Goal: Task Accomplishment & Management: Use online tool/utility

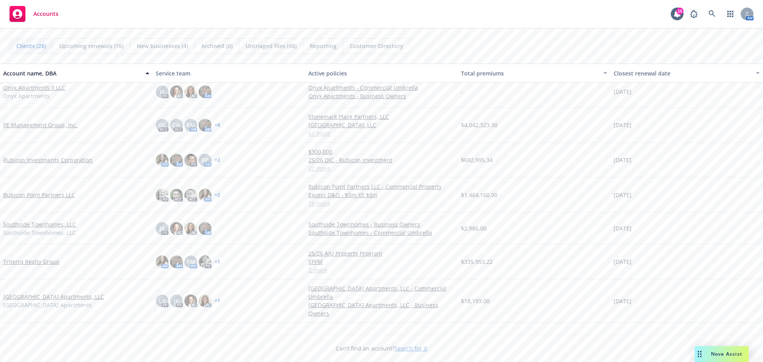
scroll to position [499, 0]
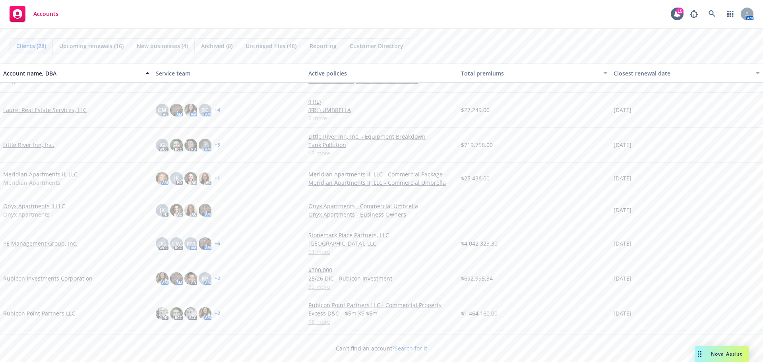
click at [35, 143] on link "Little River Inn, Inc." at bounding box center [28, 145] width 51 height 8
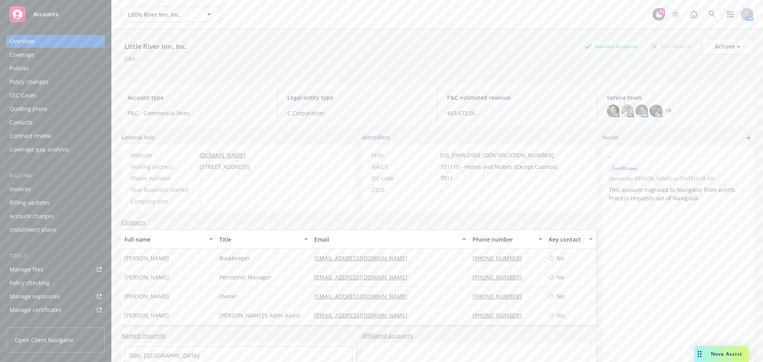
click at [43, 110] on div "Quoting plans" at bounding box center [29, 109] width 38 height 13
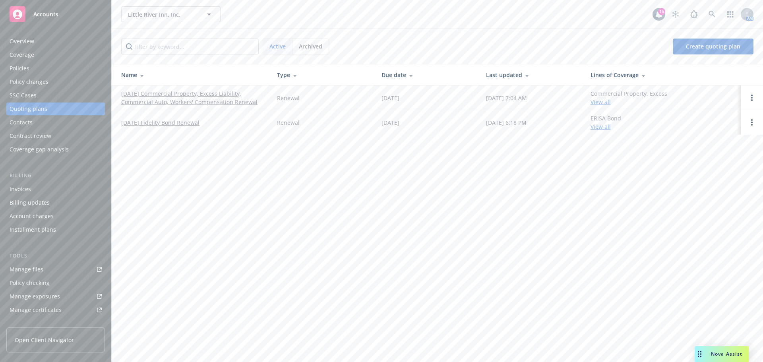
click at [165, 95] on link "10/01/25 Commercial Property, Excess Liability, Commercial Auto, Workers' Compe…" at bounding box center [192, 97] width 143 height 17
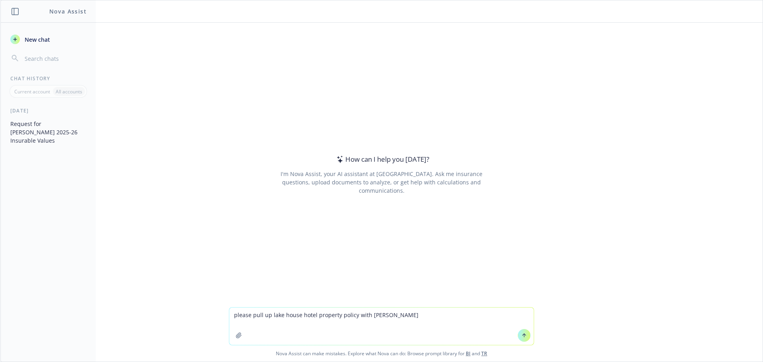
type textarea "please pull up lake house hotel property policy with Beazley"
click at [521, 337] on icon at bounding box center [524, 336] width 6 height 6
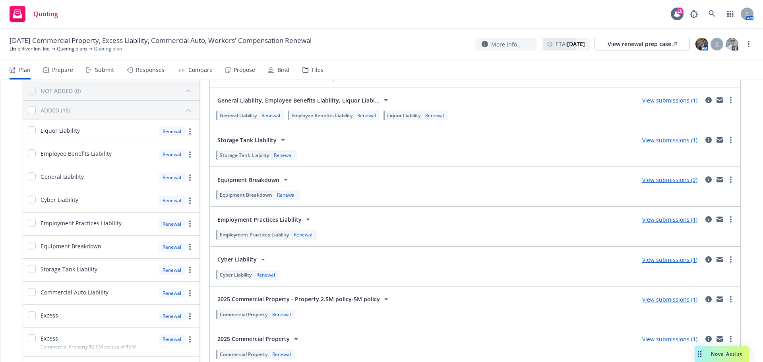
scroll to position [79, 0]
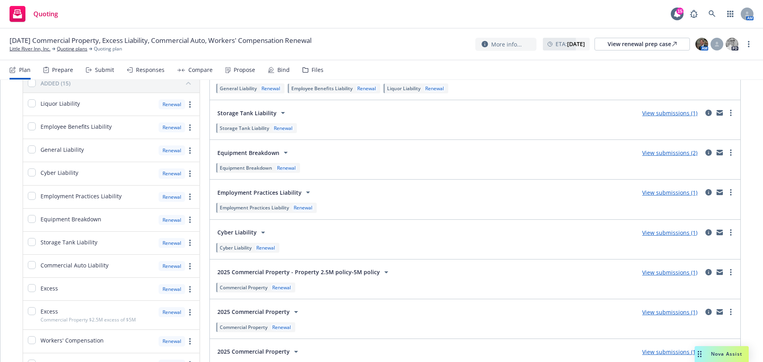
click at [663, 153] on link "View submissions (2)" at bounding box center [669, 153] width 55 height 8
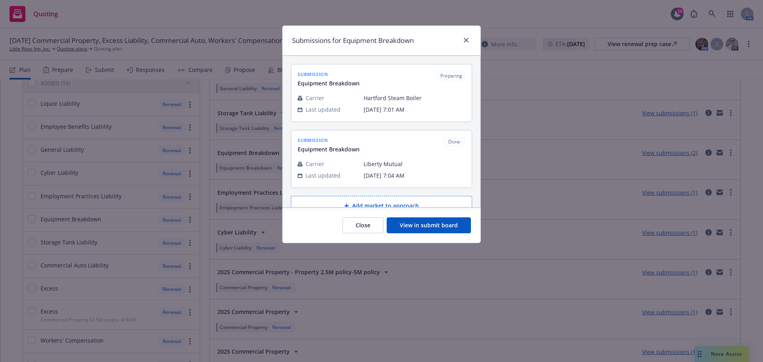
click at [444, 223] on button "View in submit board" at bounding box center [429, 225] width 84 height 16
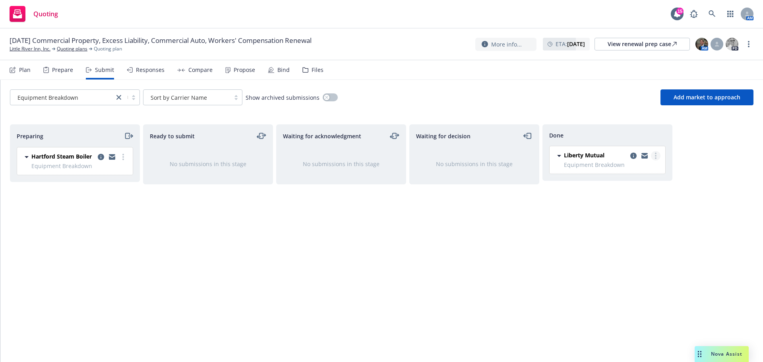
click at [652, 157] on link "more" at bounding box center [656, 156] width 10 height 10
click at [718, 184] on div "Preparing Hartford Steam Boiler Equipment Breakdown Friday, September 12, 2025 …" at bounding box center [381, 234] width 743 height 221
click at [654, 157] on link "more" at bounding box center [656, 156] width 10 height 10
click at [629, 170] on span "Move back one step" at bounding box center [617, 172] width 72 height 8
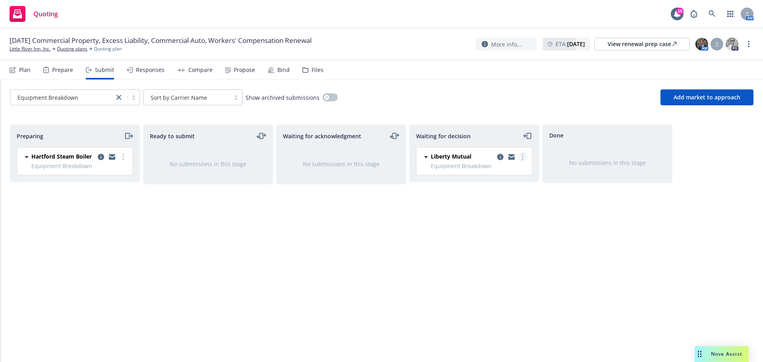
click at [523, 158] on icon "more" at bounding box center [523, 157] width 2 height 6
click at [552, 210] on div "Done No submissions in this stage" at bounding box center [607, 234] width 130 height 221
click at [502, 158] on icon "copy logging email" at bounding box center [500, 157] width 6 height 6
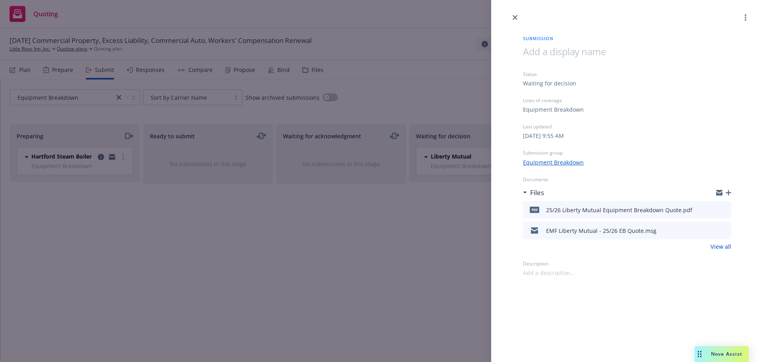
click at [724, 229] on icon "preview file" at bounding box center [723, 230] width 7 height 6
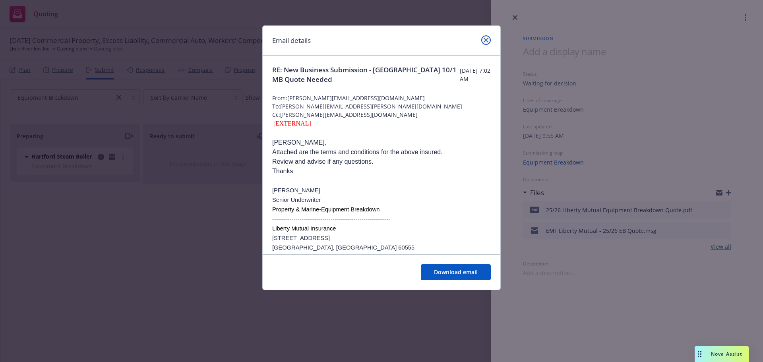
click at [486, 39] on icon "close" at bounding box center [486, 40] width 5 height 5
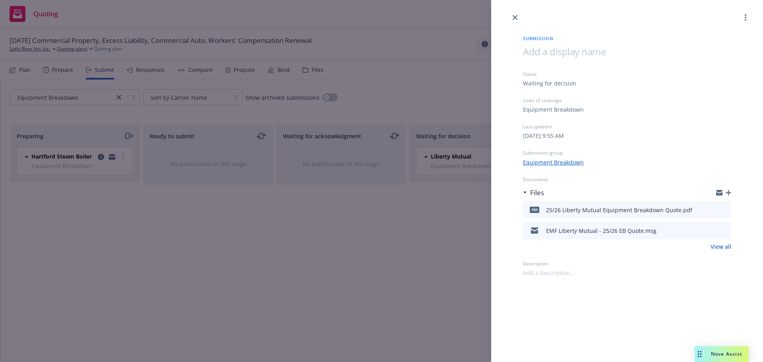
click at [728, 195] on icon "button" at bounding box center [729, 193] width 6 height 6
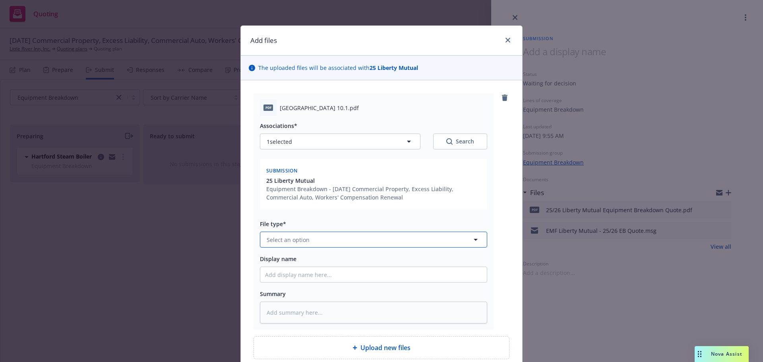
click at [471, 239] on icon "button" at bounding box center [476, 240] width 10 height 10
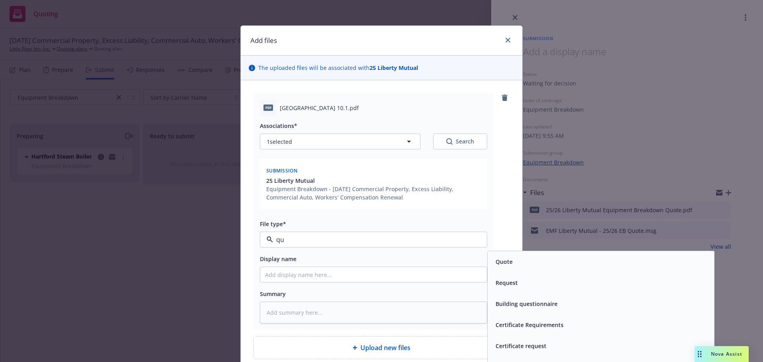
type input "q"
type input "r"
type input "quo"
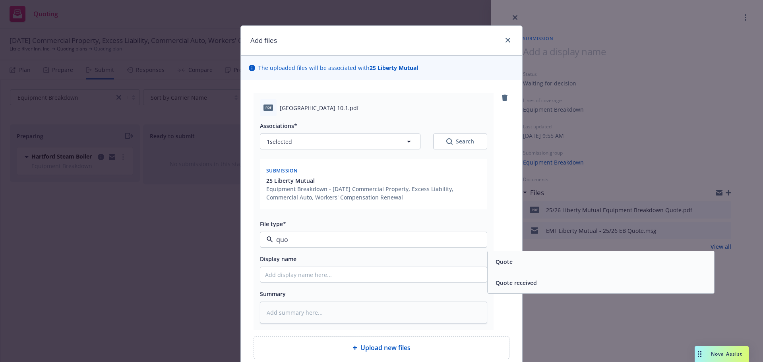
click at [513, 262] on div "Quote" at bounding box center [600, 262] width 217 height 12
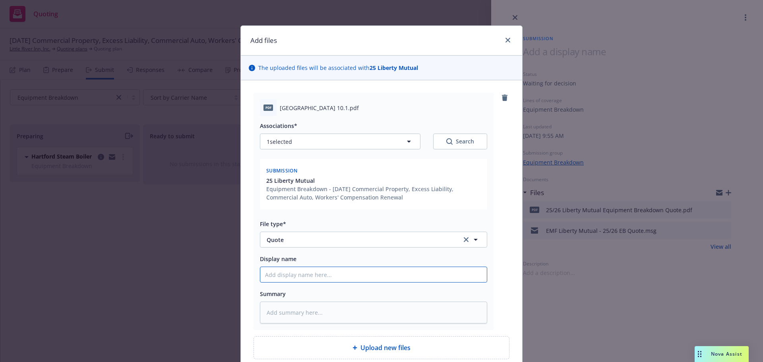
click at [408, 276] on input "Display name" at bounding box center [373, 274] width 226 height 15
type textarea "x"
type input "2"
type textarea "x"
type input "25"
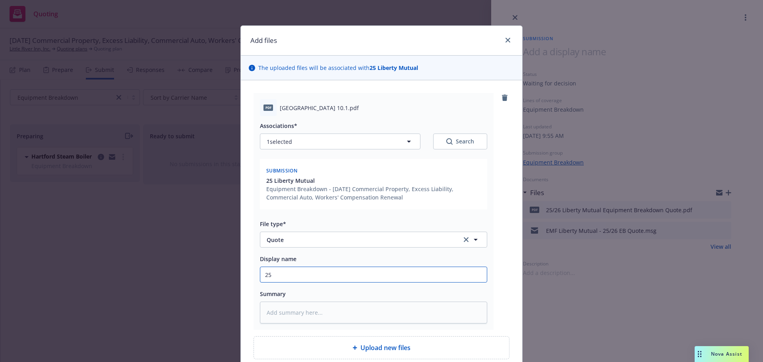
type textarea "x"
type input "25-"
type textarea "x"
type input "25-2"
type textarea "x"
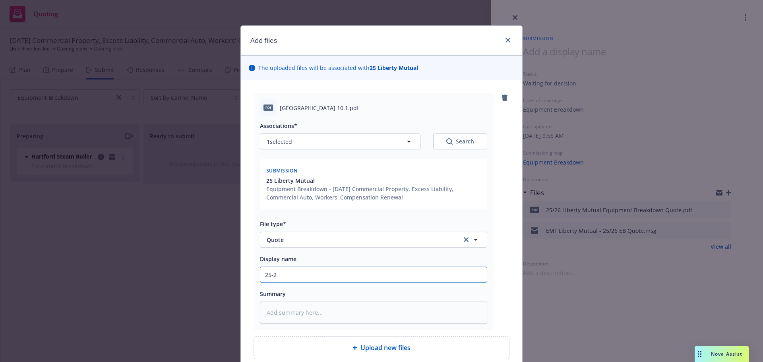
type input "25-26"
type textarea "x"
type input "25-26"
type textarea "x"
type input "25-26 -"
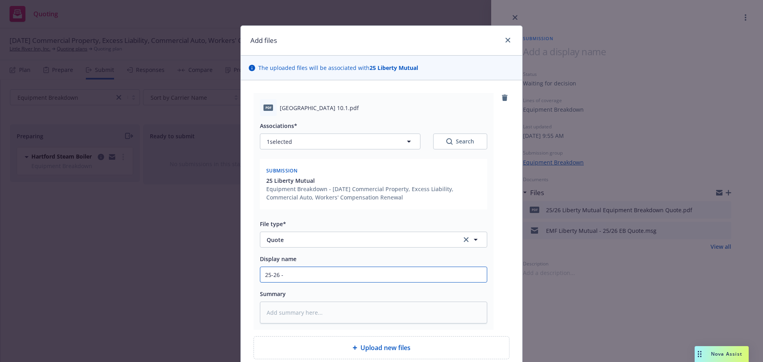
type textarea "x"
type input "25-26"
type textarea "x"
type input "25-26"
type textarea "x"
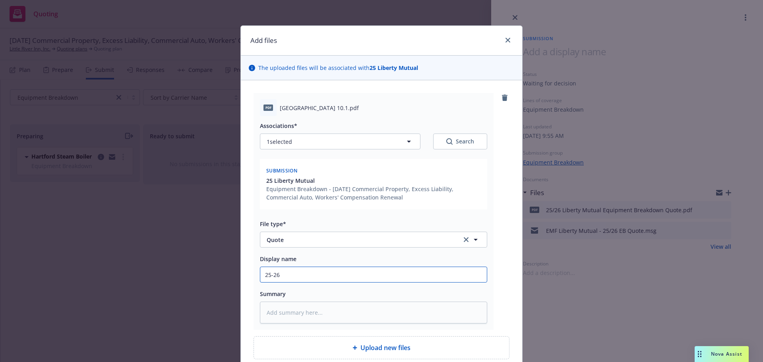
type input "25-26 E"
type textarea "x"
type input "25-26 Eq"
type textarea "x"
type input "25-26 Eqy"
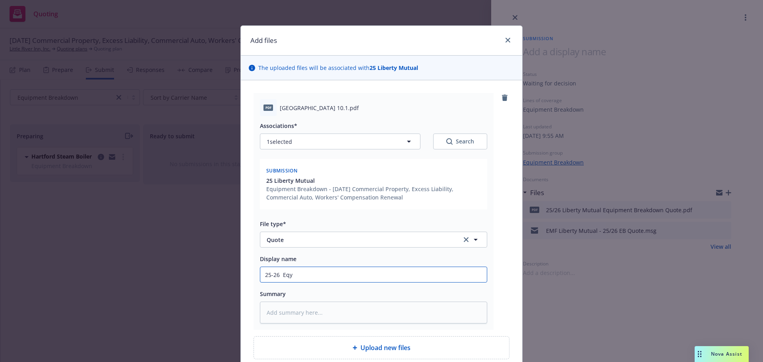
type textarea "x"
type input "25-26 Eqyu"
type textarea "x"
type input "25-26 Eqyui"
type textarea "x"
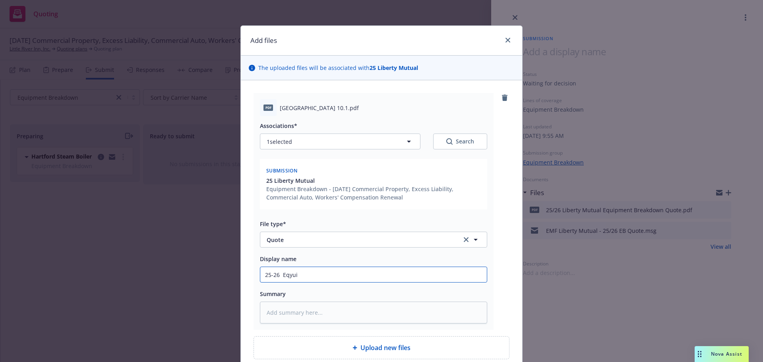
type input "25-26 Eqyuip"
type textarea "x"
type input "25-26 Eqyuipt"
type textarea "x"
type input "25-26 Eqyuipt"
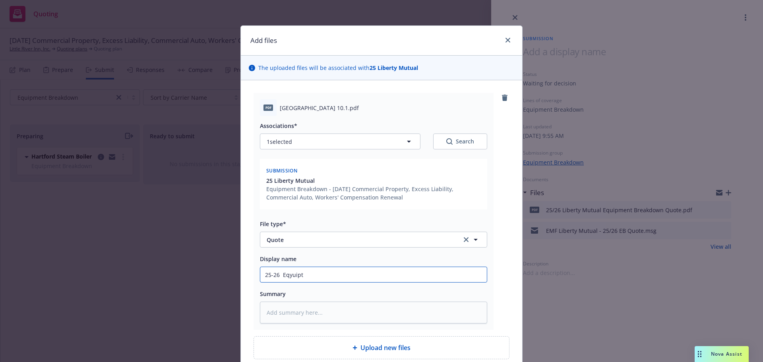
type textarea "x"
type input "25-26 Eqyuipt B"
type textarea "x"
type input "25-26 Eqyuipt Br"
type textarea "x"
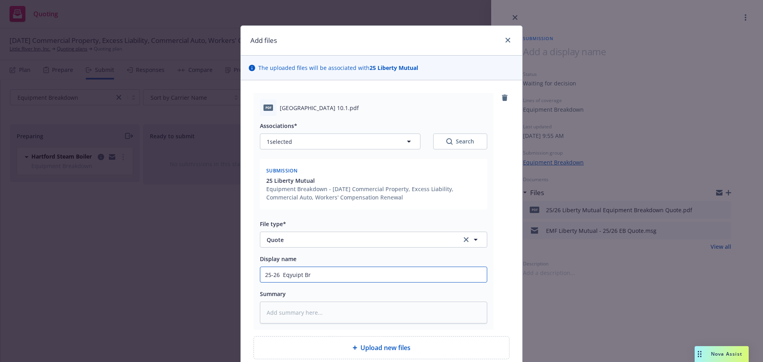
type input "25-26 Eqyuipt Bre"
type textarea "x"
type input "25-26 Eqyuipt Brea"
type textarea "x"
type input "25-26 Eqyuipt Break"
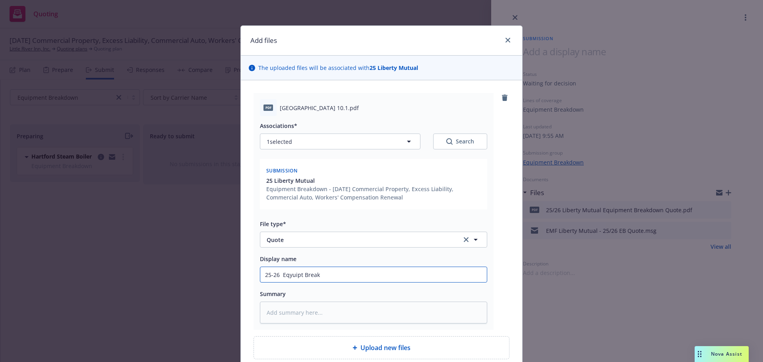
type textarea "x"
type input "25-26 Eqyuipt Breakd"
type textarea "x"
type input "25-26 Eqyuipt Breakdo"
type textarea "x"
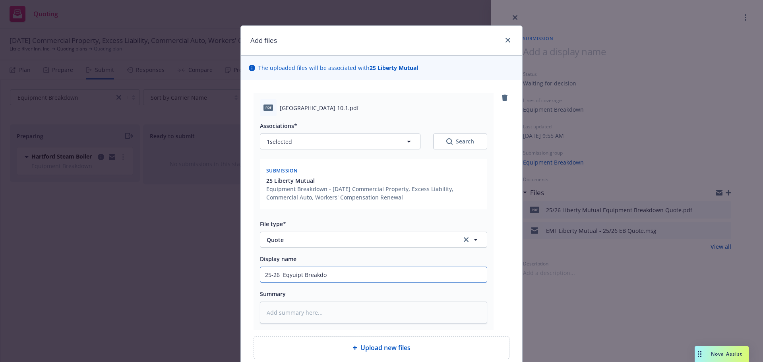
type input "25-26 Eqyuipt Breakdow"
type textarea "x"
type input "25-26 Eqyuipt Breakdown"
type textarea "x"
type input "25-26 Eqyuipt Breakdown"
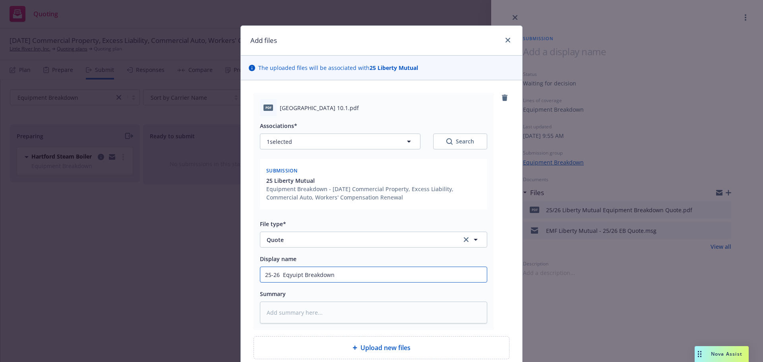
type textarea "x"
type input "25-26 Eqyipt Breakdown"
type textarea "x"
type input "25-26 Eqipt Breakdown"
type textarea "x"
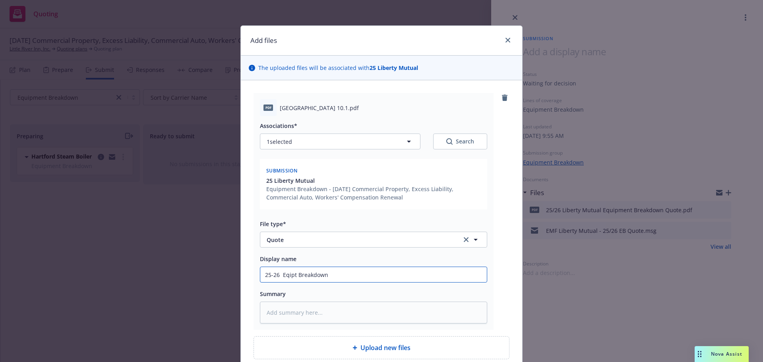
type input "25-26 Equipt Breakdown"
type textarea "x"
type input "25-26 Equipt Breakdown-"
type textarea "x"
type input "25-26 Equipt Breakdown-"
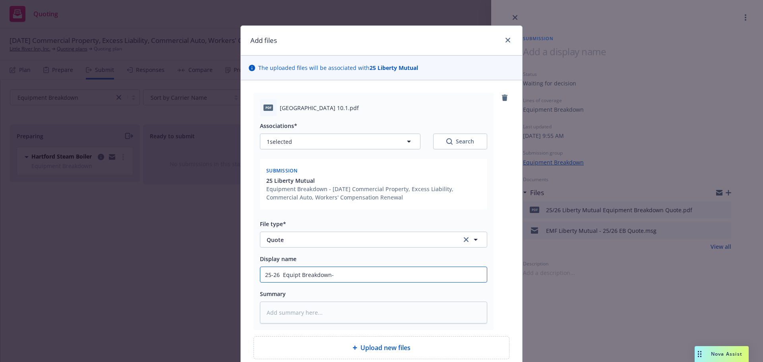
type textarea "x"
type input "25-26 Equipt Breakdown- L"
type textarea "x"
type input "25-26 Equipt Breakdown- Li"
type textarea "x"
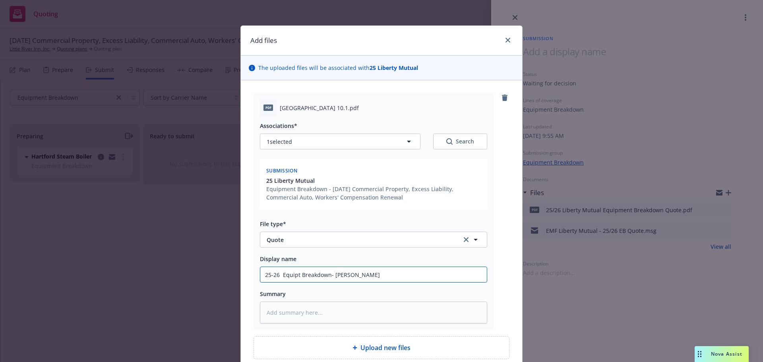
type input "25-26 Equipt Breakdown- Lib"
type textarea "x"
type input "25-26 Equipt Breakdown- Libe"
type textarea "x"
type input "25-26 Equipt Breakdown- Liber"
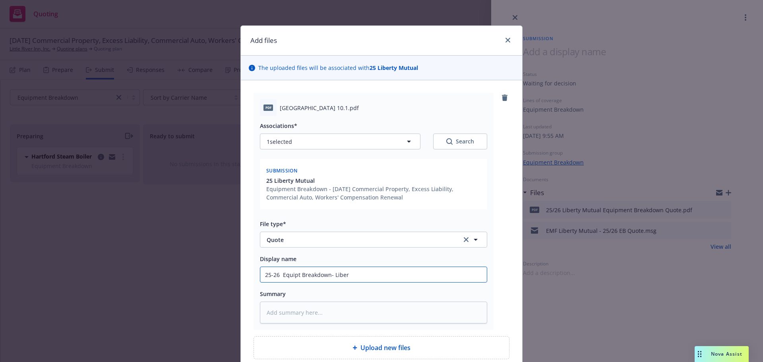
type textarea "x"
type input "25-26 Equipt Breakdown- Libert"
type textarea "x"
type input "25-26 Equipt Breakdown- Liberty"
type textarea "x"
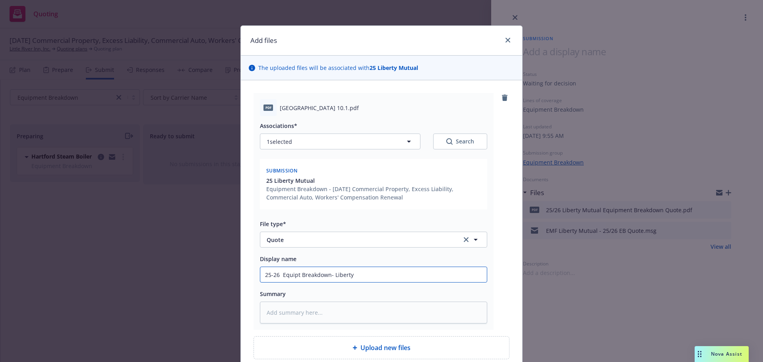
type input "25-26 Equipt Breakdown- Liberty"
type textarea "x"
type input "25-26 Equipt Breakdown- Liberty M"
type textarea "x"
type input "25-26 Equipt Breakdown- Liberty Mu"
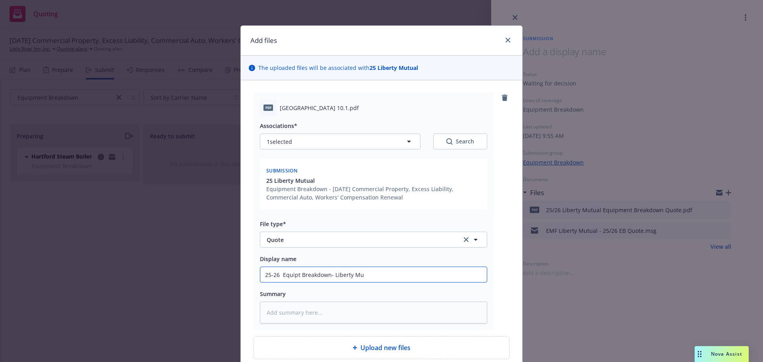
type textarea "x"
type input "25-26 Equipt Breakdown- Liberty Mut"
type textarea "x"
type input "25-26 Equipt Breakdown- Liberty Mutu"
type textarea "x"
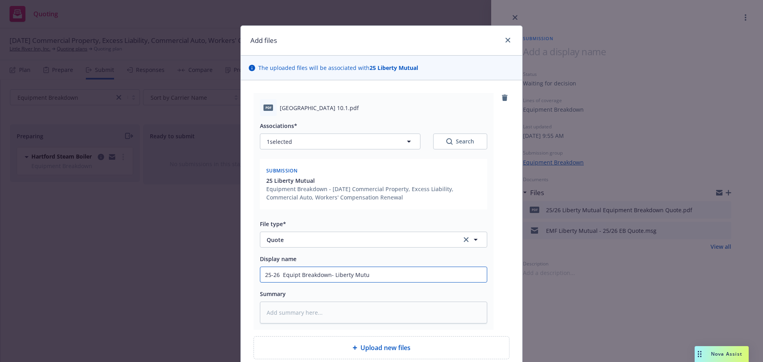
type input "25-26 Equipt Breakdown- Liberty Mutua"
type textarea "x"
type input "25-26 Equipt Breakdown- Liberty Mutual"
type textarea "x"
type input "25-26 Equipt Breakdown- Liberty Mutual"
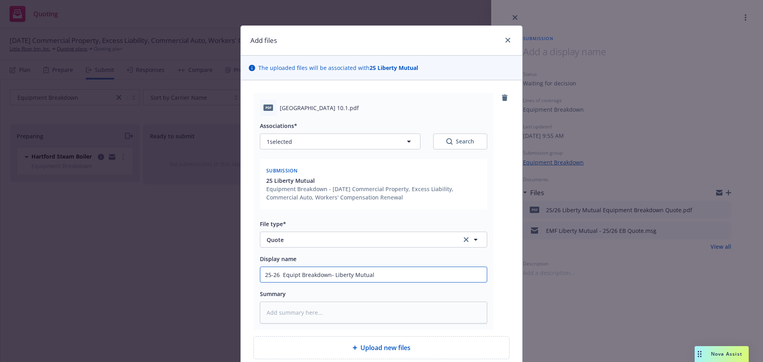
type textarea "x"
type input "25-26 Equipt Breakdown- Liberty Mutual O"
type textarea "x"
type input "25-26 Equipt Breakdown- Liberty Mutual Op"
type textarea "x"
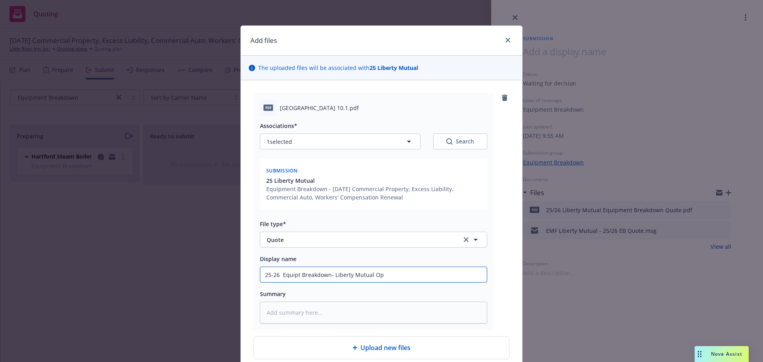
type input "25-26 Equipt Breakdown- Liberty Mutual Opt"
type textarea "x"
type input "25-26 Equipt Breakdown- Liberty Mutual Opti"
type textarea "x"
type input "25-26 Equipt Breakdown- Liberty Mutual Optio"
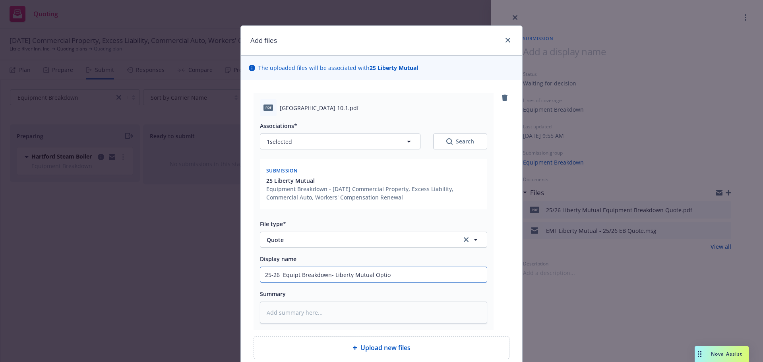
type textarea "x"
type input "25-26 Equipt Breakdown- Liberty Mutual Option"
type textarea "x"
type input "25-26 Equipt Breakdown- Liberty Mutual Optiona"
type textarea "x"
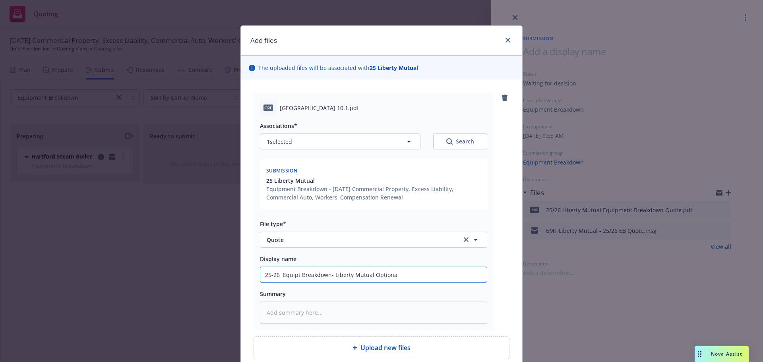
type input "25-26 Equipt Breakdown- Liberty Mutual Optional"
type textarea "x"
type input "25-26 Equipt Breakdown- Liberty Mutual Optional"
type textarea "x"
type input "25-26 Equipt Breakdown- Liberty Mutual Optional Q"
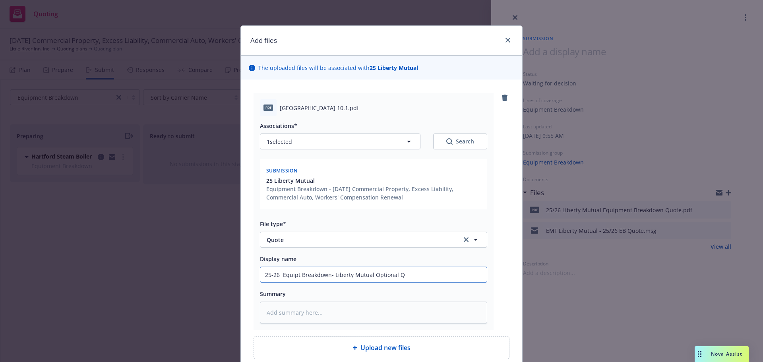
type textarea "x"
type input "25-26 Equipt Breakdown- Liberty Mutual Optional Qu"
type textarea "x"
type input "25-26 Equipt Breakdown- Liberty Mutual Optional Quo"
type textarea "x"
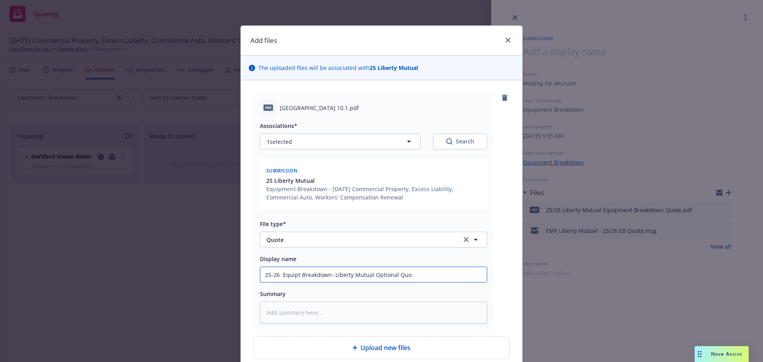
type input "25-26 Equipt Breakdown- Liberty Mutual Optional Quot"
type textarea "x"
type input "25-26 Equipt Breakdown- Liberty Mutual Optional Quote"
click at [291, 316] on textarea at bounding box center [373, 313] width 227 height 22
type textarea "x"
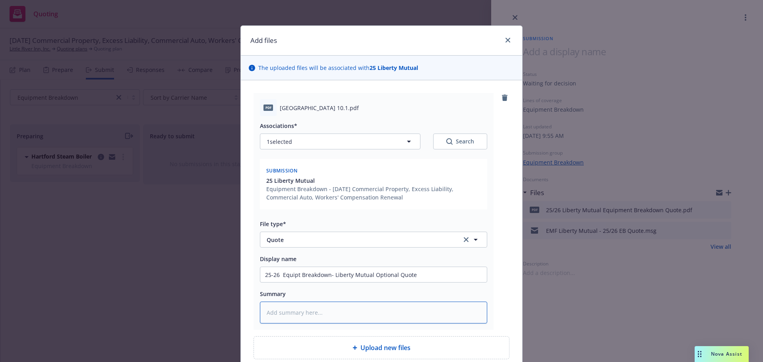
type textarea "O"
type textarea "x"
type textarea "Op"
type textarea "x"
type textarea "Opt"
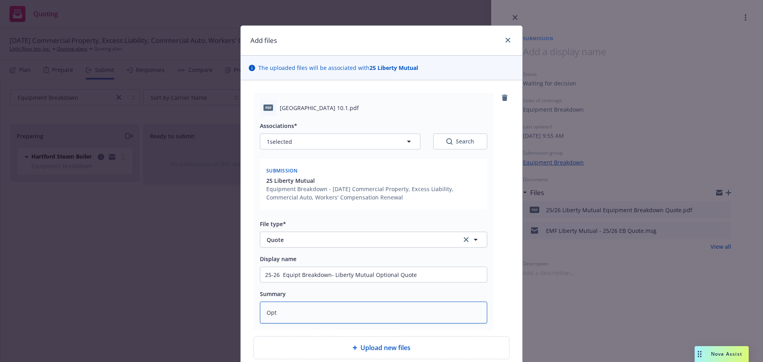
type textarea "x"
type textarea "Opti"
type textarea "x"
type textarea "Optio"
type textarea "x"
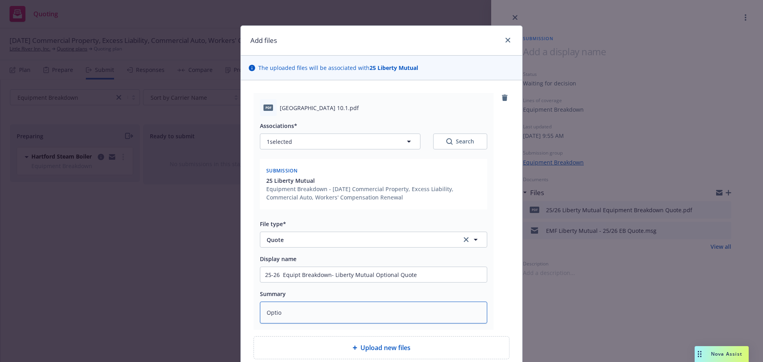
type textarea "Option"
type textarea "x"
type textarea "Optiona"
type textarea "x"
type textarea "Optional"
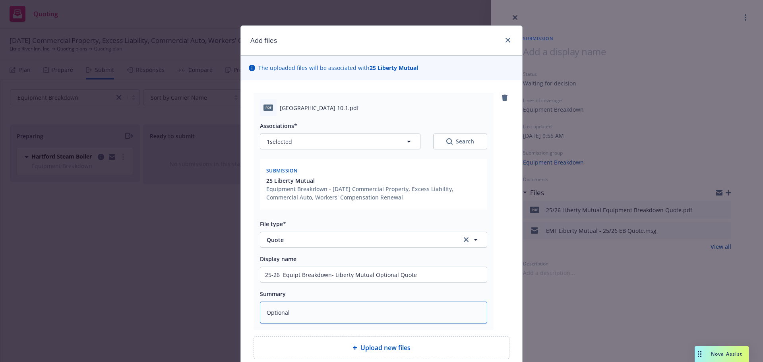
type textarea "x"
type textarea "Optional"
type textarea "x"
type textarea "Optional q"
type textarea "x"
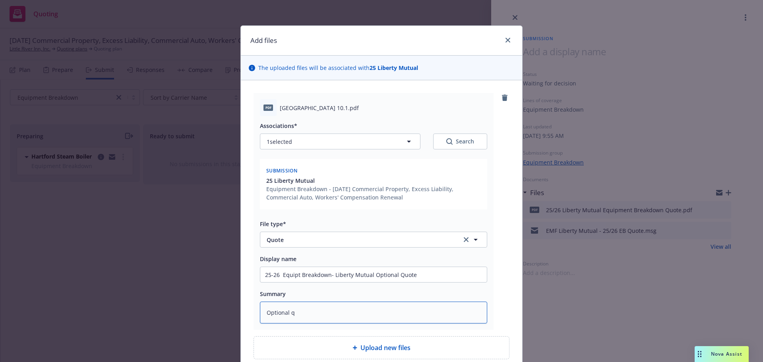
type textarea "Optional qu"
type textarea "x"
type textarea "Optional quo"
type textarea "x"
type textarea "Optional quot"
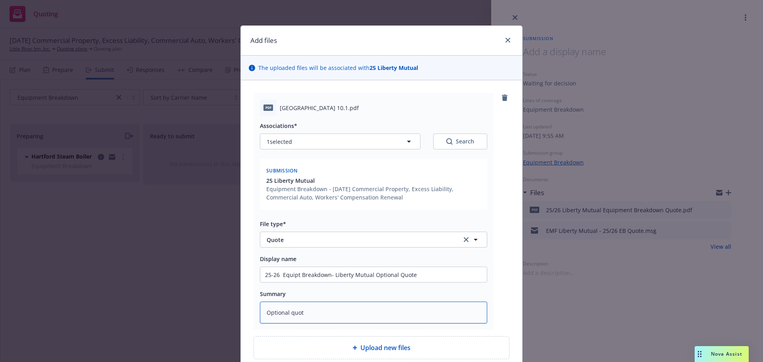
type textarea "x"
type textarea "Optional quote"
type textarea "x"
type textarea "Optional quote"
type textarea "x"
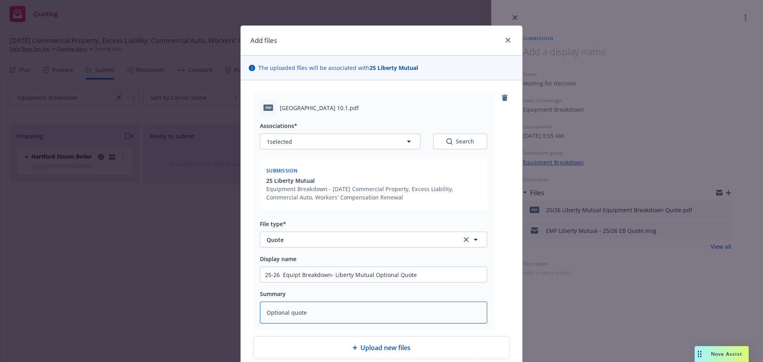
type textarea "Optional quote f"
type textarea "x"
type textarea "Optional quote fr"
type textarea "x"
type textarea "Optional quote fro"
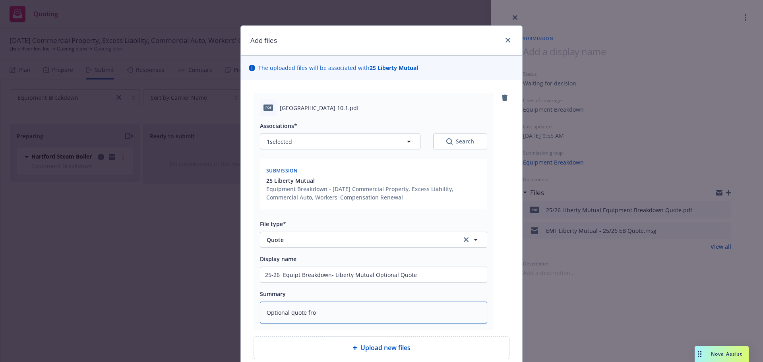
type textarea "x"
type textarea "Optional quote from"
type textarea "x"
type textarea "Optional quote from"
type textarea "x"
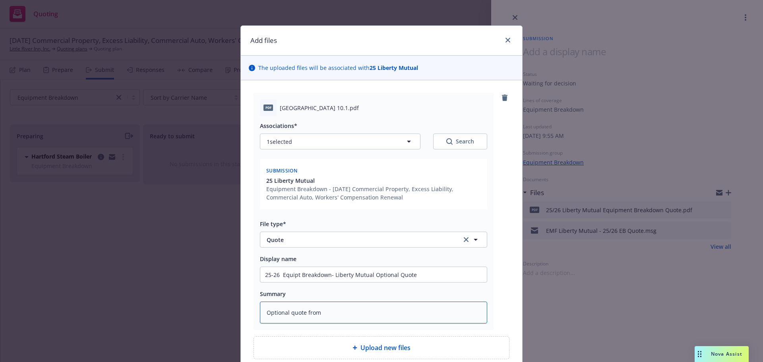
type textarea "Optional quote from L"
type textarea "x"
type textarea "Optional quote from Li"
type textarea "x"
type textarea "Optional quote from Lib"
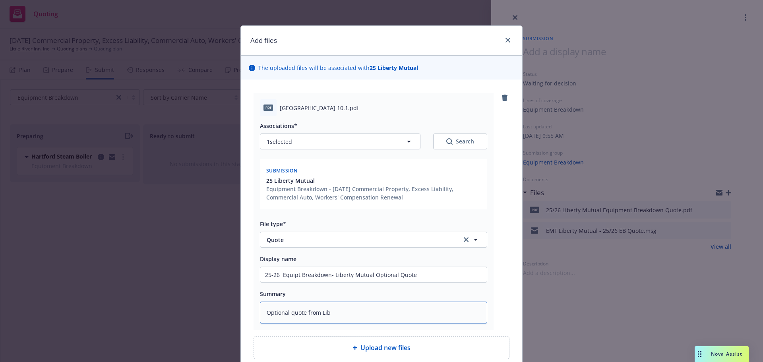
type textarea "x"
type textarea "Optional quote from Libe"
type textarea "x"
type textarea "Optional quote from Liber"
type textarea "x"
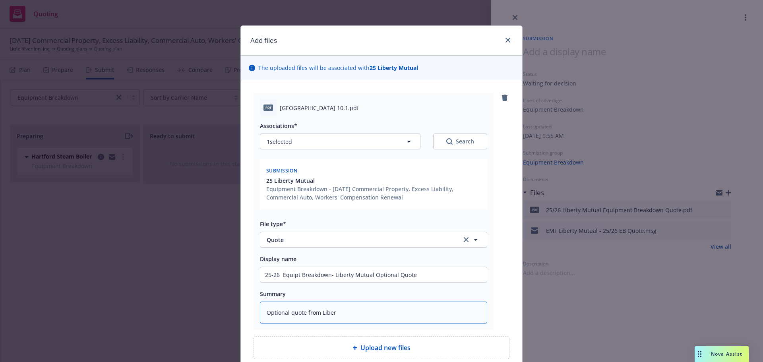
type textarea "Optional quote from Libert"
type textarea "x"
type textarea "Optional quote from Liberty"
type textarea "x"
type textarea "Optional quote from Liberty"
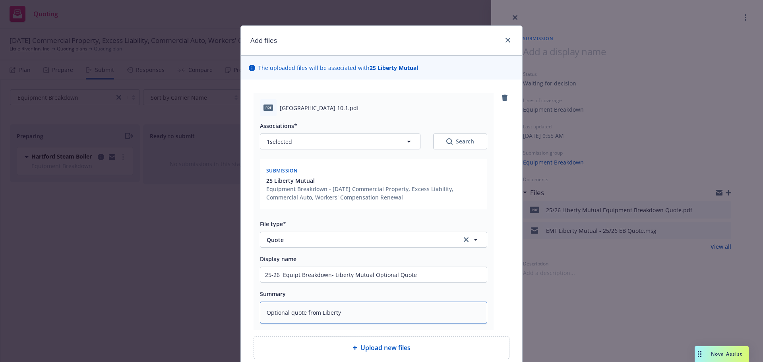
type textarea "x"
type textarea "Optional quote from Liberty f"
type textarea "x"
type textarea "Optional quote from Liberty fo"
type textarea "x"
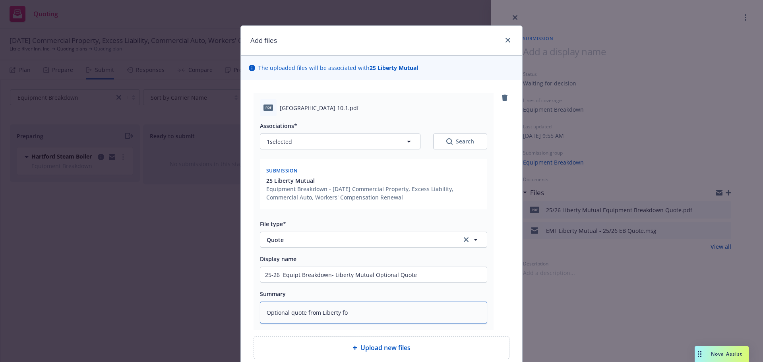
type textarea "Optional quote from Liberty for"
type textarea "x"
type textarea "Optional quote from Liberty for"
type textarea "x"
type textarea "Optional quote from Liberty for m"
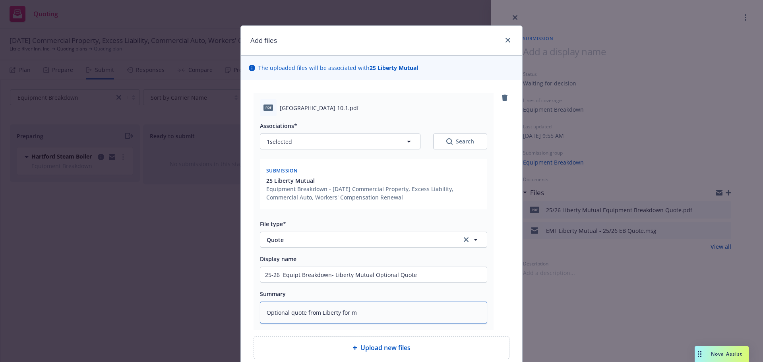
type textarea "x"
type textarea "Optional quote from Liberty for ma"
type textarea "x"
type textarea "Optional quote from Liberty for mar"
type textarea "x"
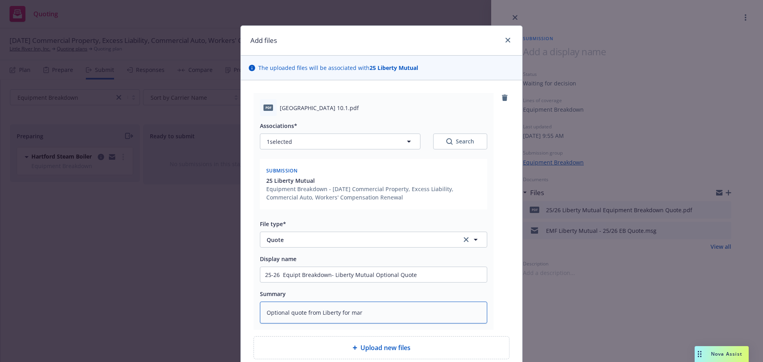
type textarea "Optional quote from Liberty for mark"
type textarea "x"
type textarea "Optional quote from Liberty for marke"
type textarea "x"
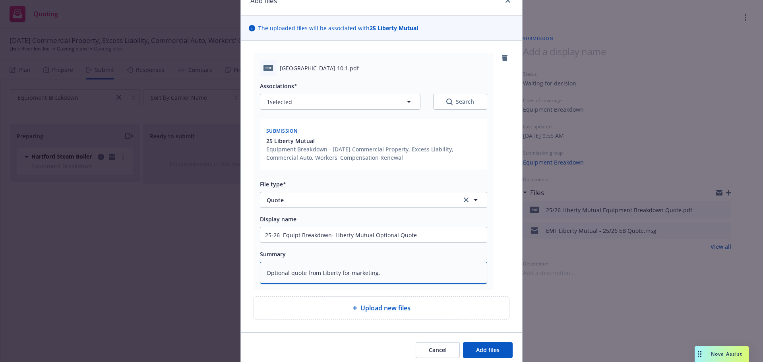
scroll to position [71, 0]
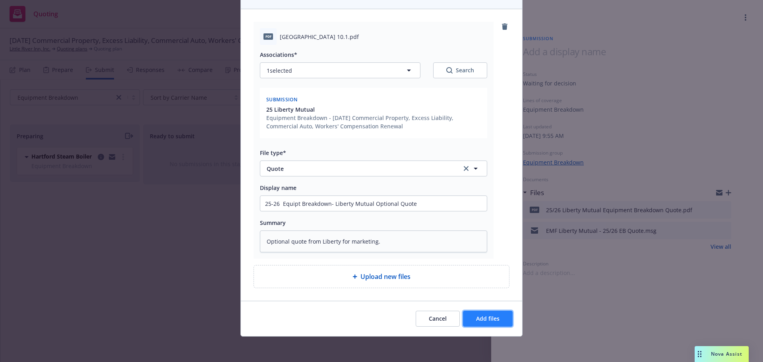
click at [481, 318] on span "Add files" at bounding box center [487, 319] width 23 height 8
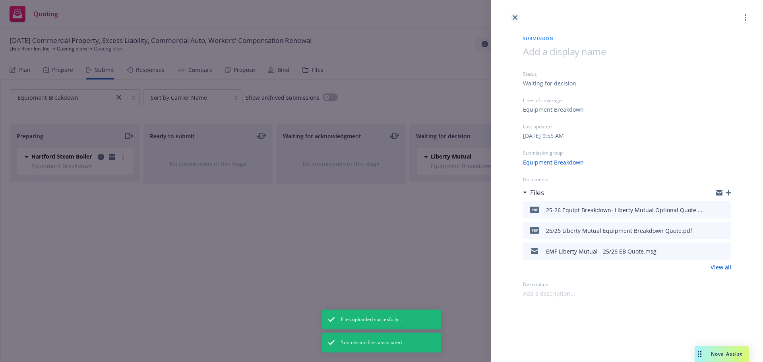
click at [514, 15] on link "close" at bounding box center [515, 18] width 10 height 10
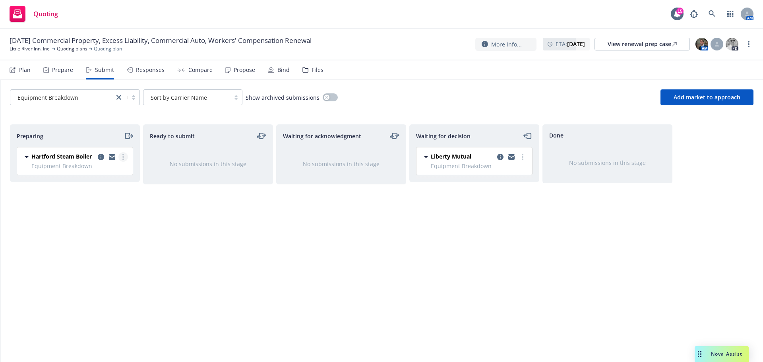
click at [121, 159] on link "more" at bounding box center [123, 157] width 10 height 10
click at [168, 217] on div "Ready to submit No submissions in this stage" at bounding box center [208, 234] width 130 height 221
click at [124, 157] on circle "more" at bounding box center [123, 157] width 2 height 2
click at [101, 154] on icon "copy logging email" at bounding box center [101, 157] width 6 height 6
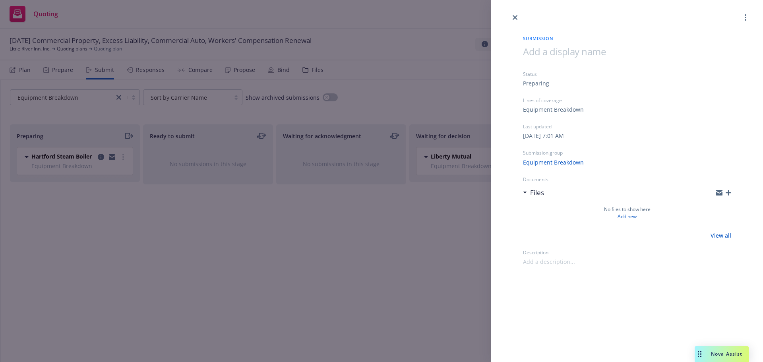
click at [551, 164] on link "Equipment Breakdown" at bounding box center [553, 162] width 61 height 8
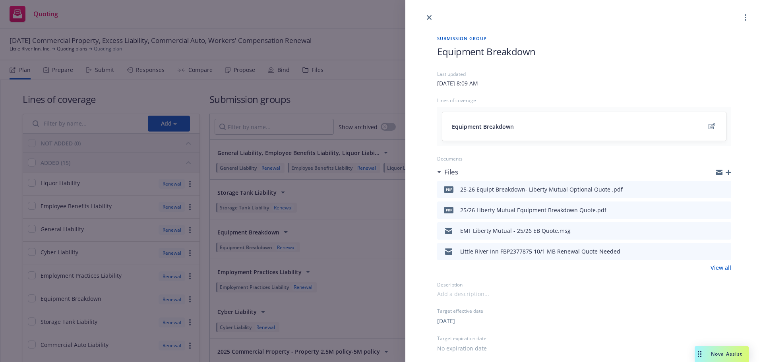
click at [716, 269] on link "View all" at bounding box center [720, 267] width 21 height 8
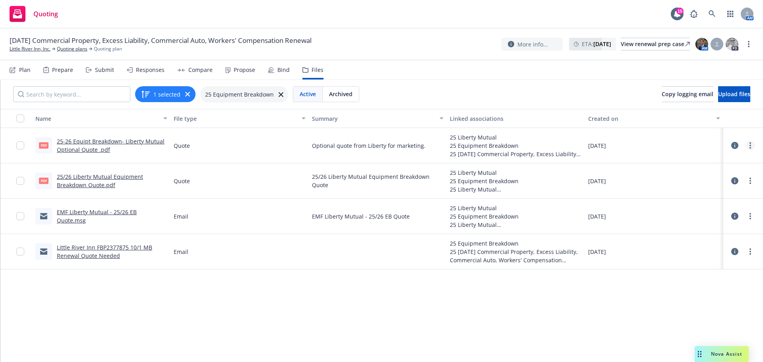
click at [749, 145] on circle "more" at bounding box center [750, 146] width 2 height 2
click at [245, 136] on div "Quote" at bounding box center [239, 145] width 138 height 35
click at [21, 143] on input "checkbox" at bounding box center [20, 145] width 8 height 8
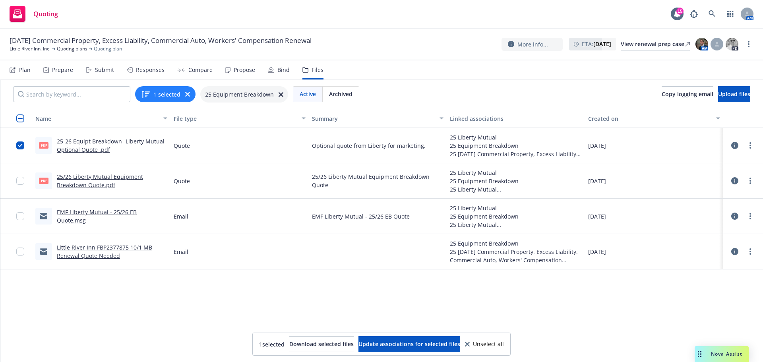
click at [731, 145] on icon at bounding box center [734, 145] width 7 height 7
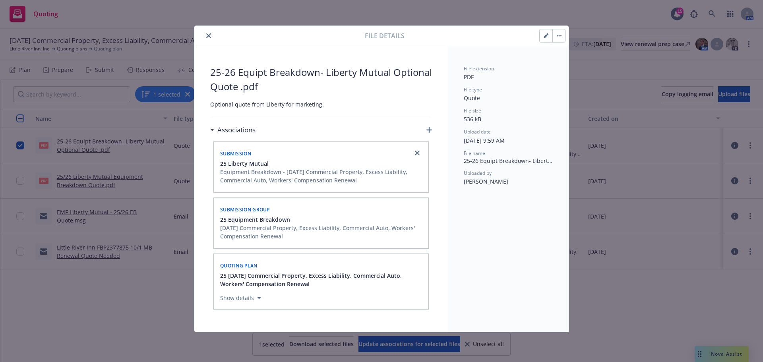
click at [561, 37] on button "button" at bounding box center [558, 35] width 13 height 13
click at [544, 38] on icon "button" at bounding box center [546, 36] width 4 height 4
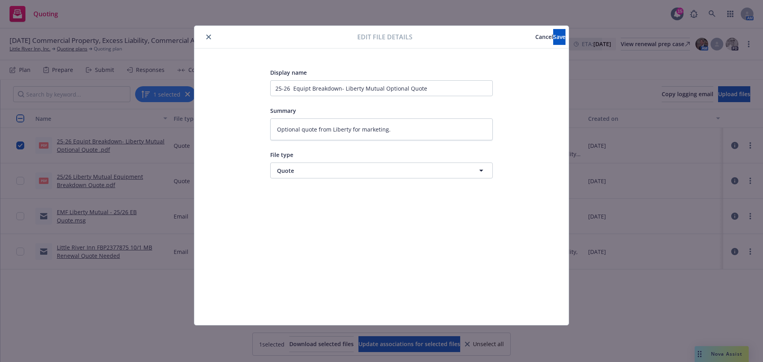
click at [209, 39] on icon "close" at bounding box center [208, 37] width 5 height 5
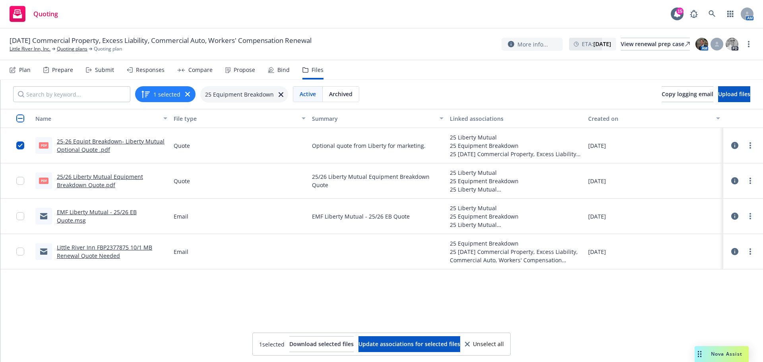
click at [689, 141] on div "09/12/2025" at bounding box center [654, 145] width 138 height 35
click at [749, 144] on icon "more" at bounding box center [750, 145] width 2 height 6
click at [699, 194] on link "Edit" at bounding box center [709, 194] width 79 height 16
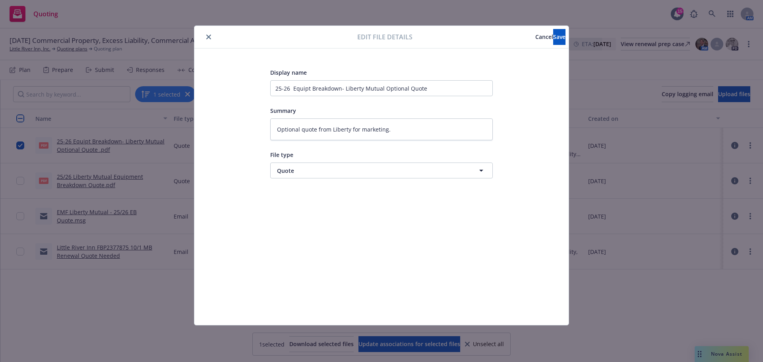
click at [535, 35] on span "Cancel" at bounding box center [544, 37] width 18 height 8
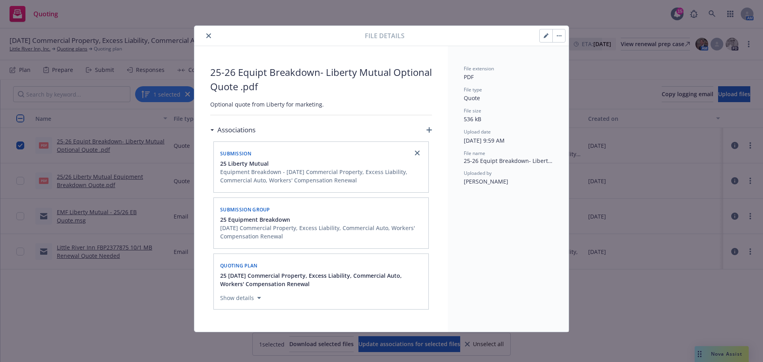
click at [546, 36] on icon "button" at bounding box center [546, 36] width 4 height 4
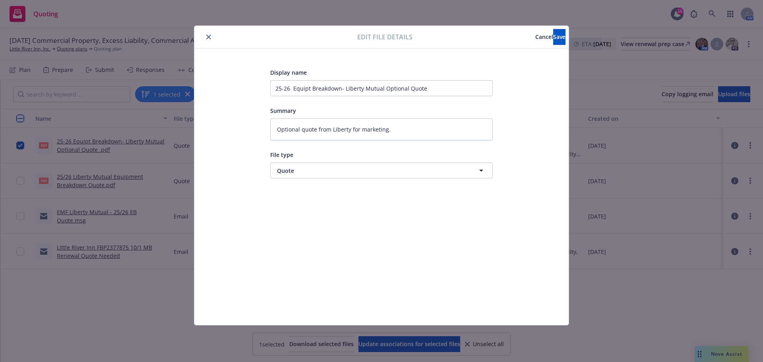
click at [209, 37] on icon "close" at bounding box center [208, 37] width 5 height 5
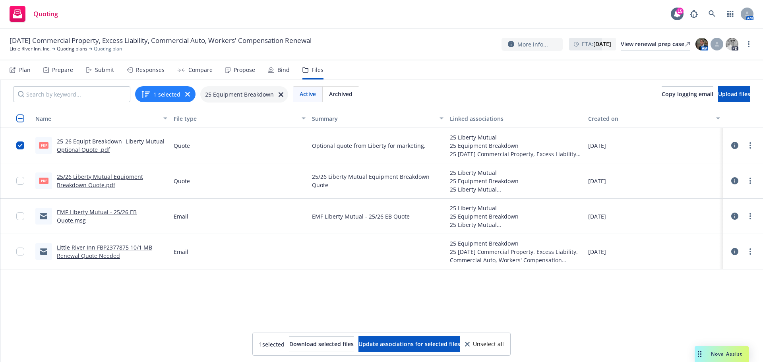
click at [159, 71] on div "Responses" at bounding box center [150, 70] width 29 height 6
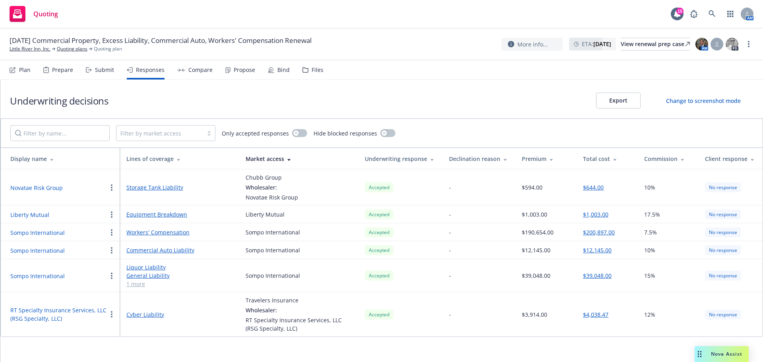
click at [64, 72] on div "Prepare" at bounding box center [62, 70] width 21 height 6
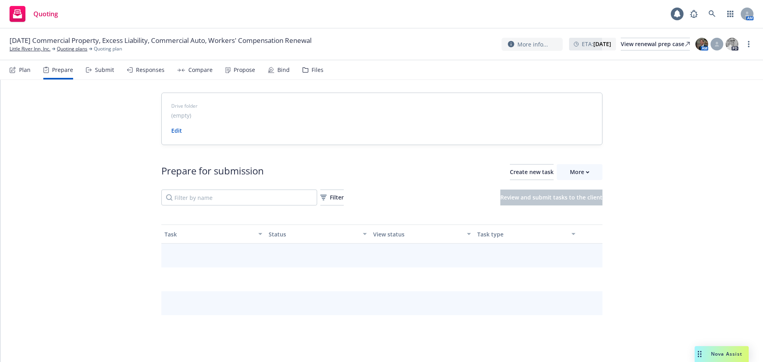
click at [97, 72] on div "Submit" at bounding box center [104, 70] width 19 height 6
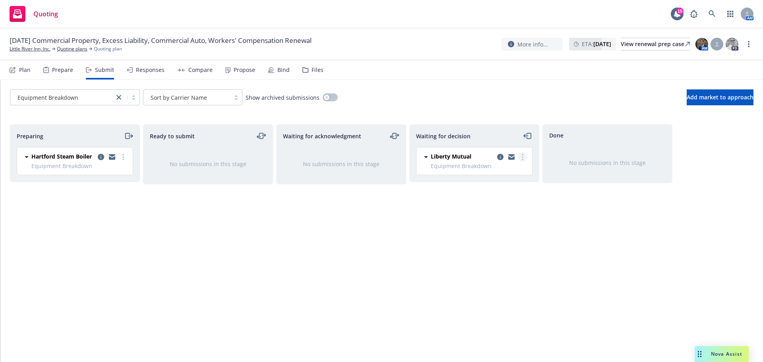
click at [520, 158] on link "more" at bounding box center [523, 157] width 10 height 10
click at [679, 228] on div at bounding box center [679, 234] width 6 height 221
click at [500, 157] on icon "copy logging email" at bounding box center [500, 157] width 6 height 6
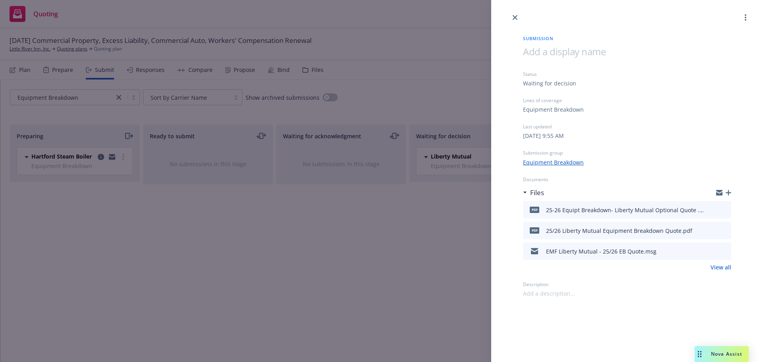
click at [729, 190] on icon "button" at bounding box center [729, 193] width 6 height 6
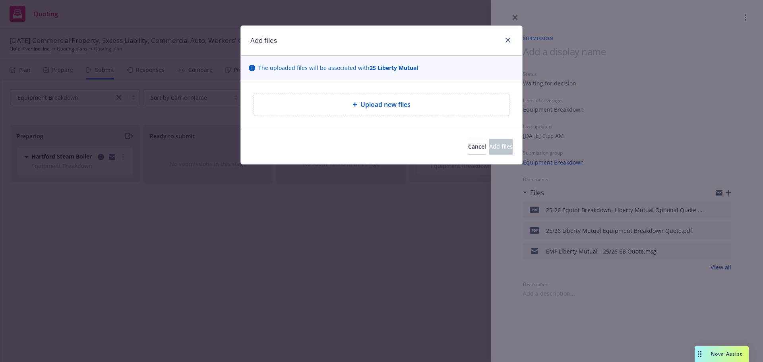
type textarea "x"
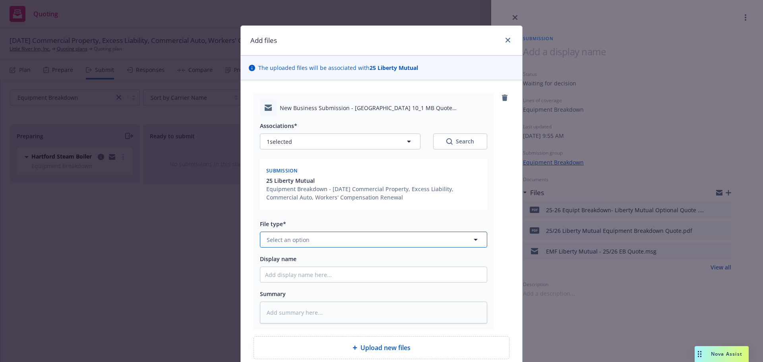
click at [474, 239] on icon "button" at bounding box center [476, 240] width 10 height 10
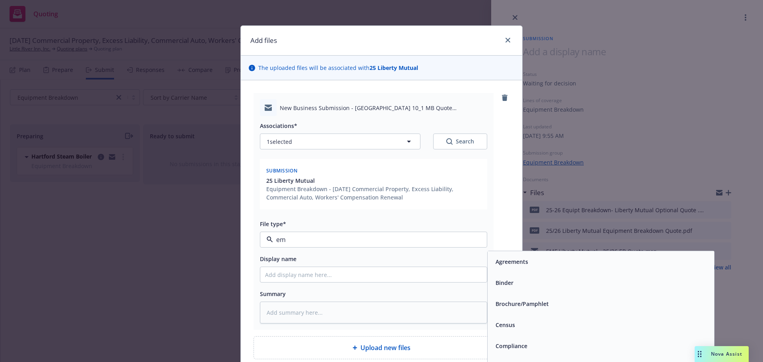
type input "ema"
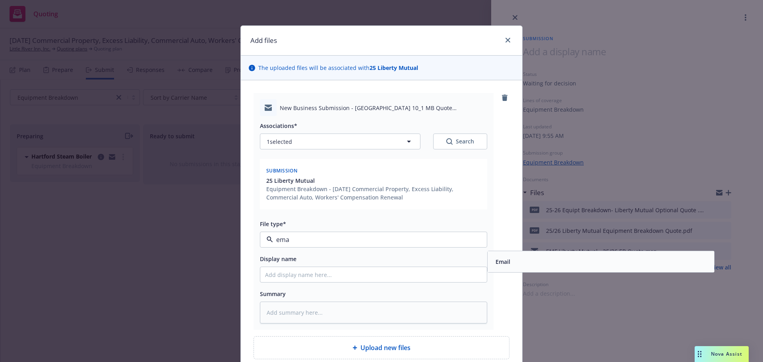
click at [504, 263] on span "Email" at bounding box center [503, 261] width 15 height 8
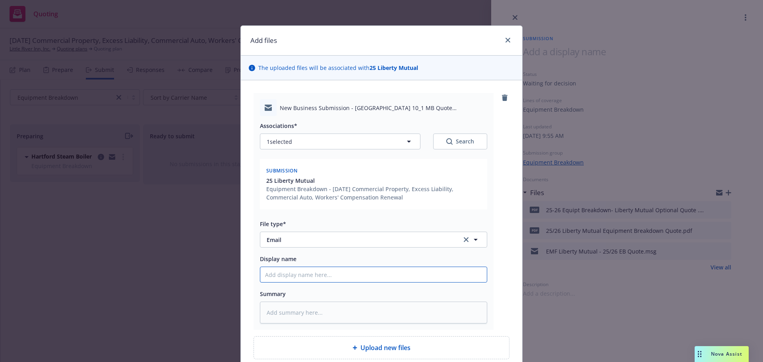
click at [317, 273] on input "Display name" at bounding box center [373, 274] width 226 height 15
type textarea "x"
type input "2"
type textarea "x"
type input "25"
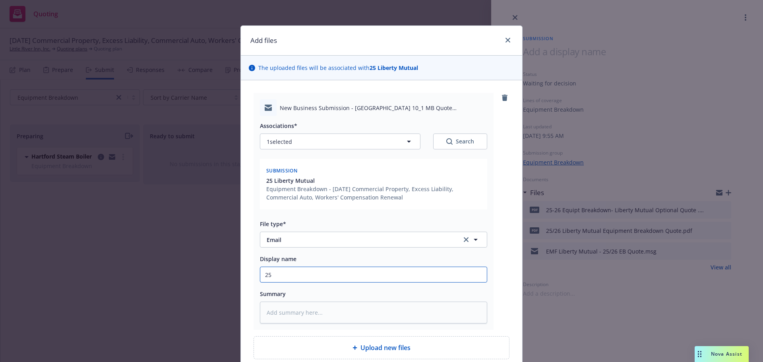
type textarea "x"
type input "25-"
type textarea "x"
type input "25-2"
type textarea "x"
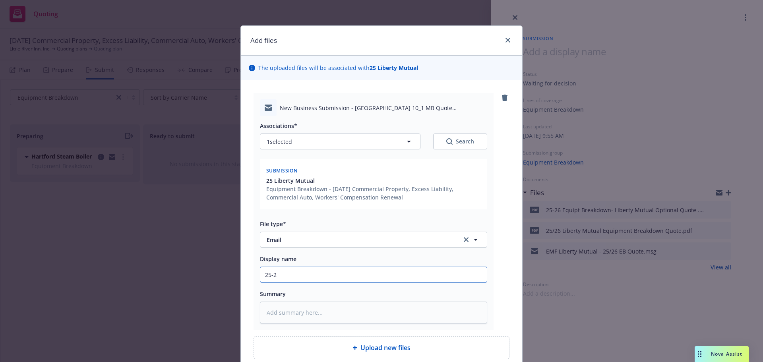
type input "25-25"
type textarea "x"
type input "25-25"
type textarea "x"
type input "25-25 E"
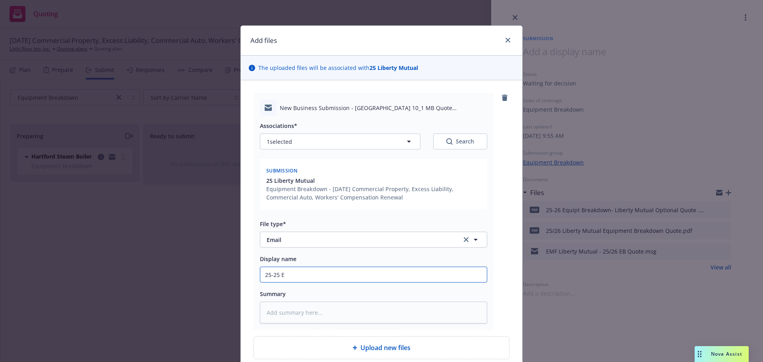
type textarea "x"
type input "25-25 EB"
type textarea "x"
type input "25-25 EB"
type textarea "x"
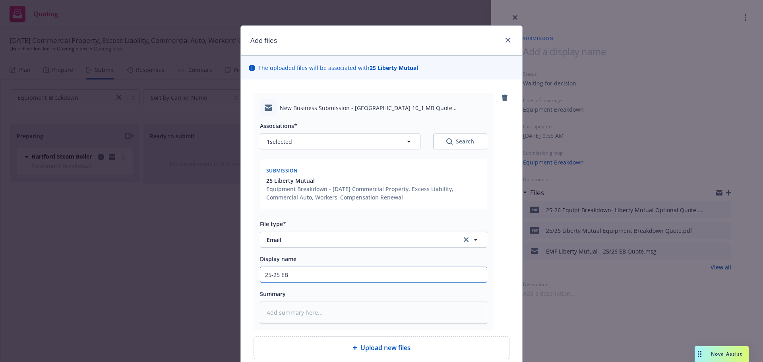
type input "25-25 EB S"
type textarea "x"
type input "25-25 EB Su"
type textarea "x"
type input "25-25 EB Sub"
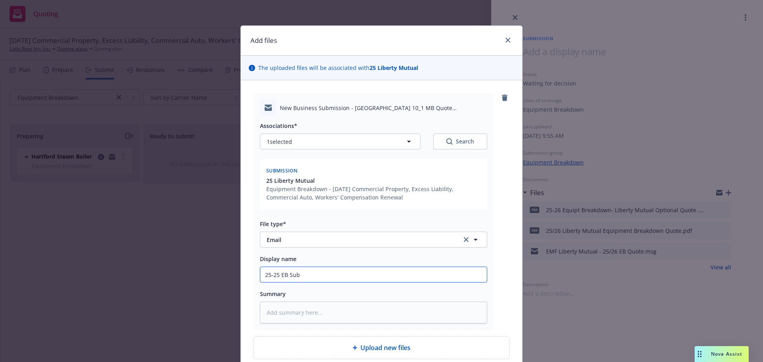
type textarea "x"
type input "25-25 EB Subm"
type textarea "x"
type input "25-25 EB Submi"
type textarea "x"
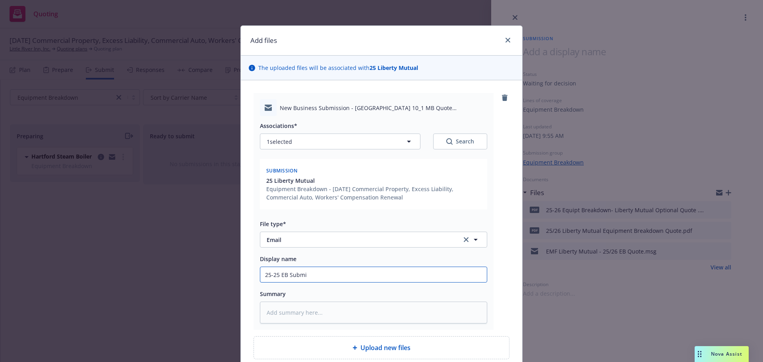
type input "25-25 EB Submis"
type textarea "x"
type input "25-25 EB Submiss"
type textarea "x"
type input "25-25 EB Submissi"
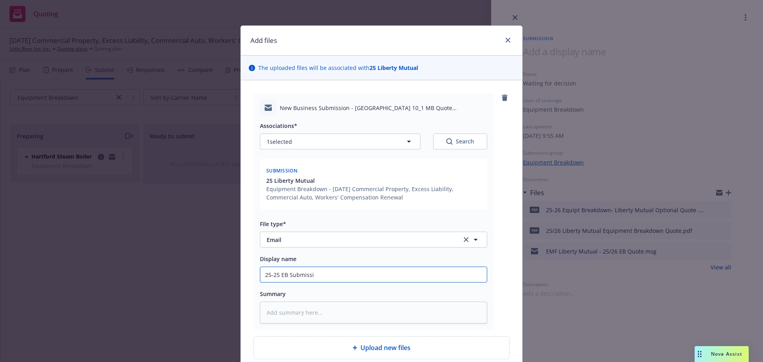
type textarea "x"
type input "25-25 EB Submissio"
type textarea "x"
type input "25-25 EB Submission"
type textarea "x"
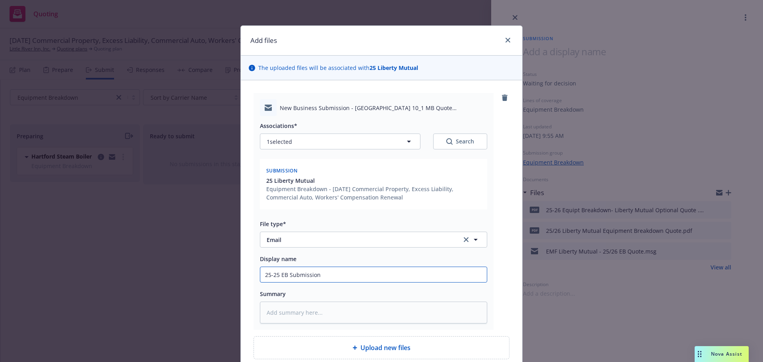
type input "25-25 EB Submission-"
type textarea "x"
type input "25-25 EB Submission-L"
type textarea "x"
type input "25-25 EB Submission-Li"
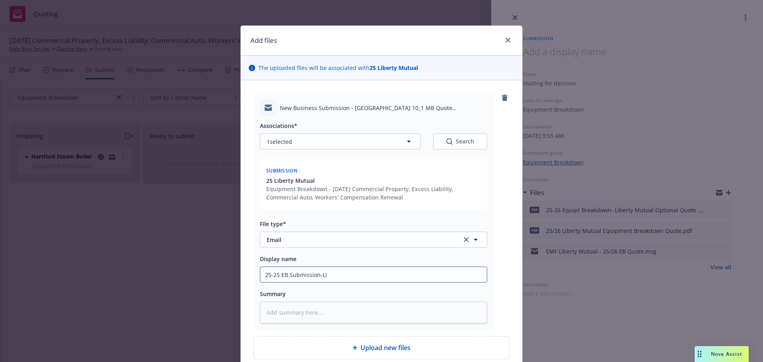
type textarea "x"
type input "25-25 EB Submission-Lib"
type textarea "x"
type input "25-25 EB Submission-Libe"
type textarea "x"
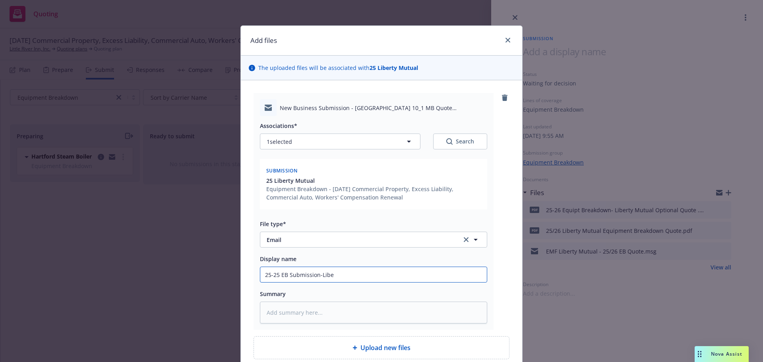
type input "25-25 EB Submission-Liber"
type textarea "x"
type input "25-25 EB Submission-Libert"
type textarea "x"
type input "25-25 EB Submission-Liberty"
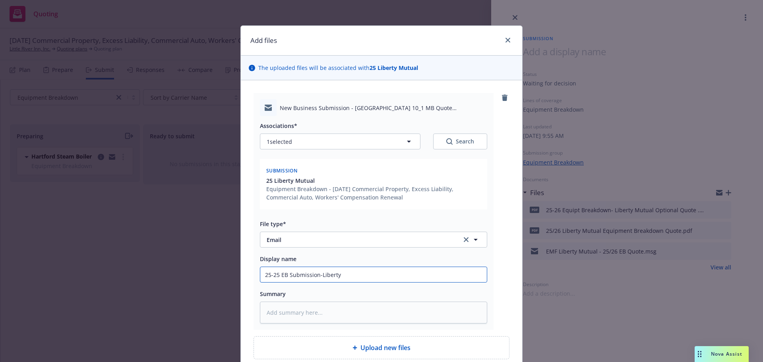
type textarea "x"
type input "25-25 EB Submission-Liberty"
type textarea "x"
type input "25-25 EB Submission-Liberty M"
type textarea "x"
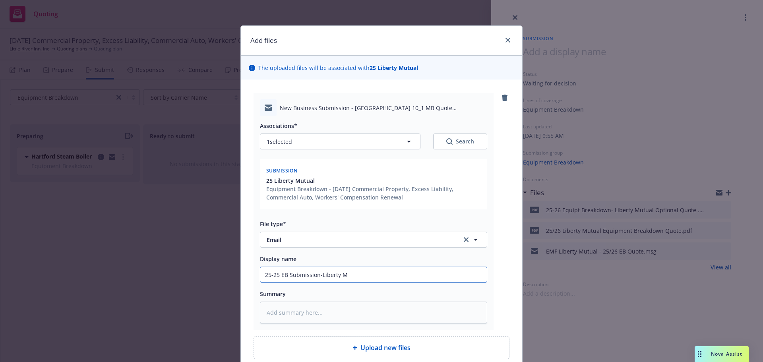
type input "25-25 EB Submission-Liberty Mu"
type textarea "x"
type input "25-25 EB Submission-Liberty Mut"
type textarea "x"
type input "25-25 EB Submission-Liberty Mutu"
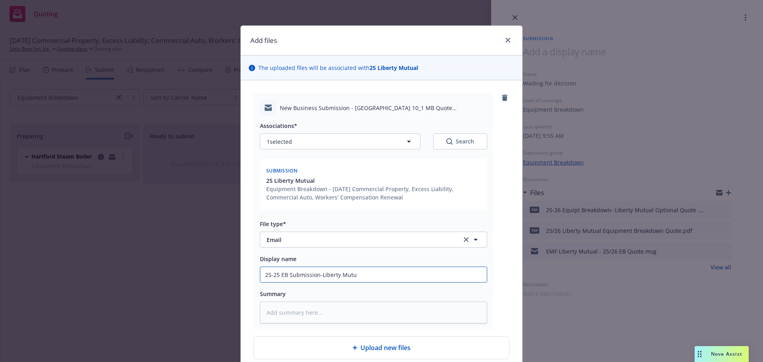
type textarea "x"
type input "25-25 EB Submission-Liberty Mutua"
type textarea "x"
type input "25-25 EB Submission-Liberty Mutual"
click at [273, 314] on textarea at bounding box center [373, 313] width 227 height 22
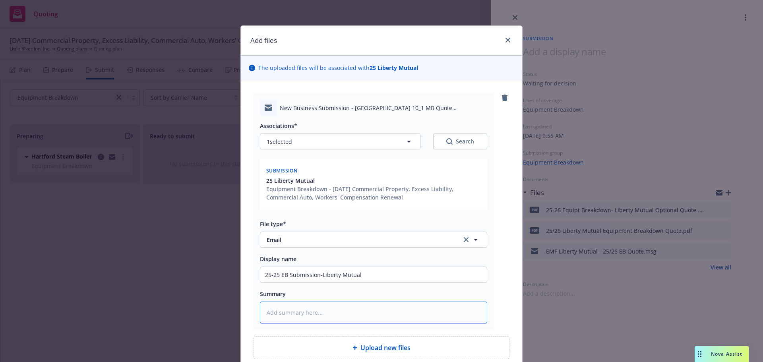
type textarea "x"
type textarea "S"
type textarea "x"
type textarea "Su"
type textarea "x"
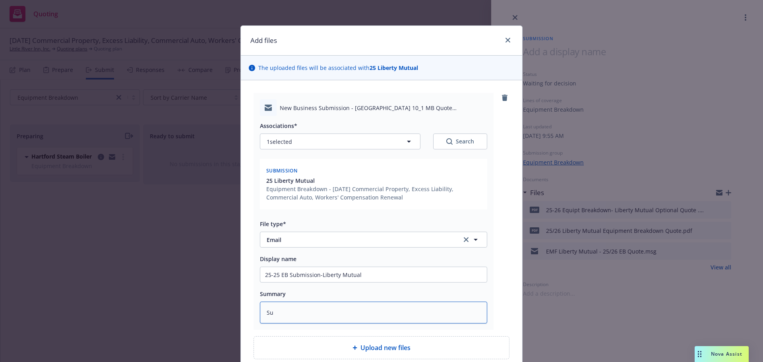
type textarea "Sub"
type textarea "x"
type textarea "Subm"
type textarea "x"
type textarea "Submi"
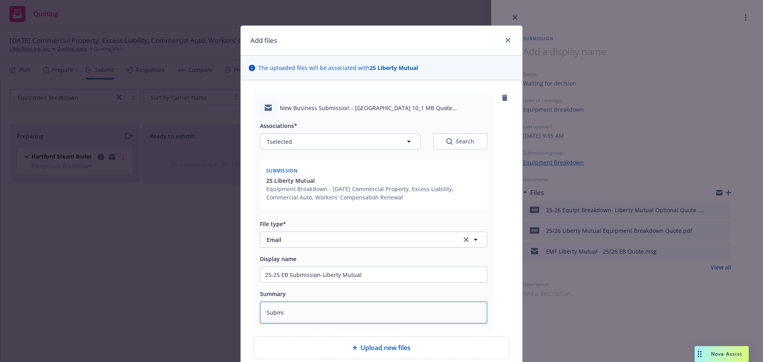
type textarea "x"
type textarea "Submis"
type textarea "x"
type textarea "Submiss"
type textarea "x"
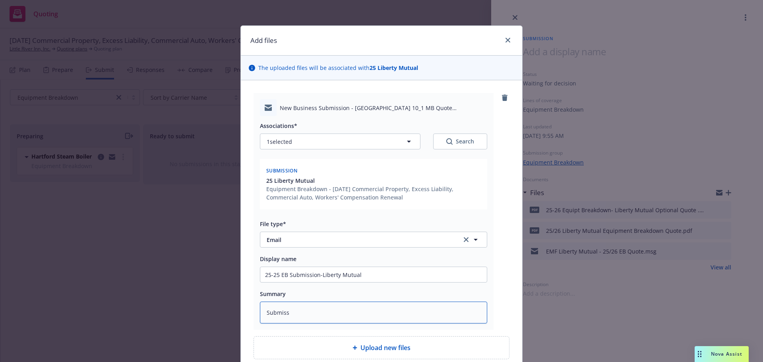
type textarea "Submissi"
type textarea "x"
type textarea "Submissio"
type textarea "x"
type textarea "Submission"
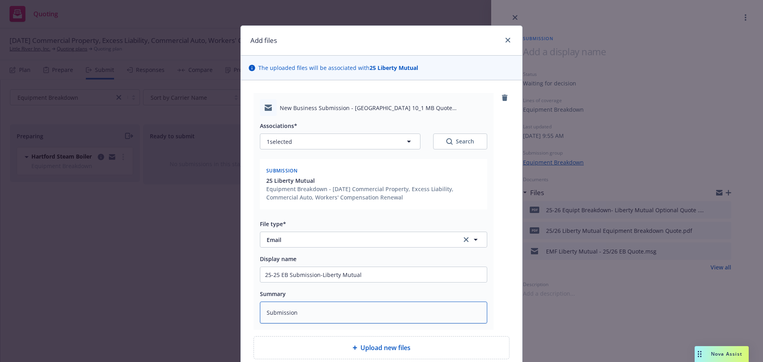
type textarea "x"
type textarea "Submission"
type textarea "x"
type textarea "Submission t"
type textarea "x"
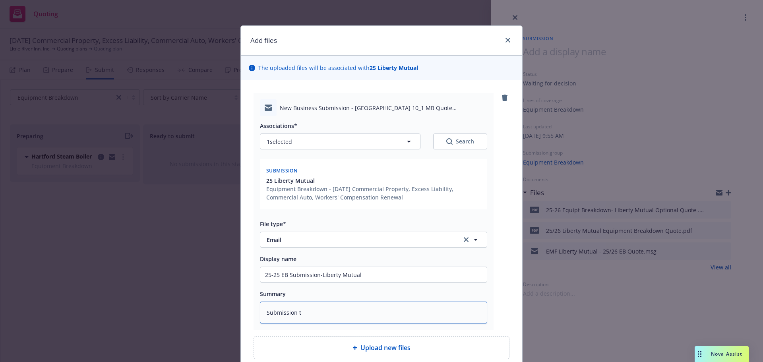
type textarea "Submission to"
type textarea "x"
type textarea "Submission to"
type textarea "x"
type textarea "Submission to L"
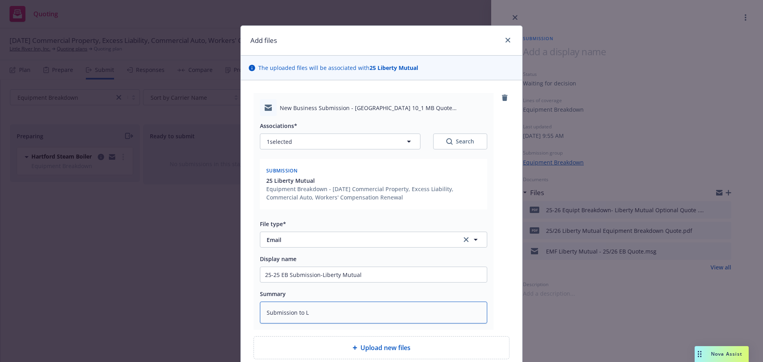
type textarea "x"
type textarea "Submission to Li"
type textarea "x"
type textarea "Submission to Lib"
type textarea "x"
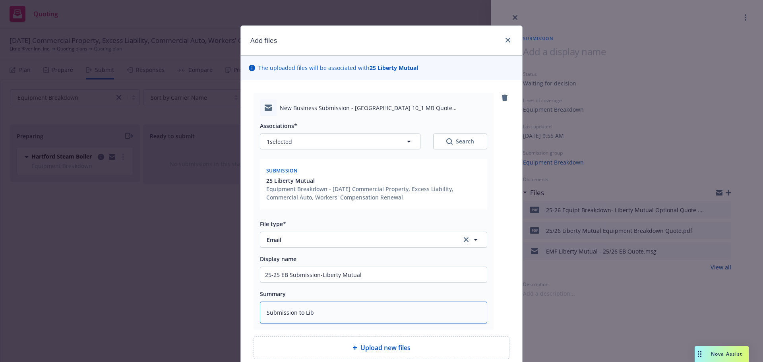
type textarea "Submission to Libr"
type textarea "x"
type textarea "Submission to Librt"
type textarea "x"
type textarea "Submission to Librty"
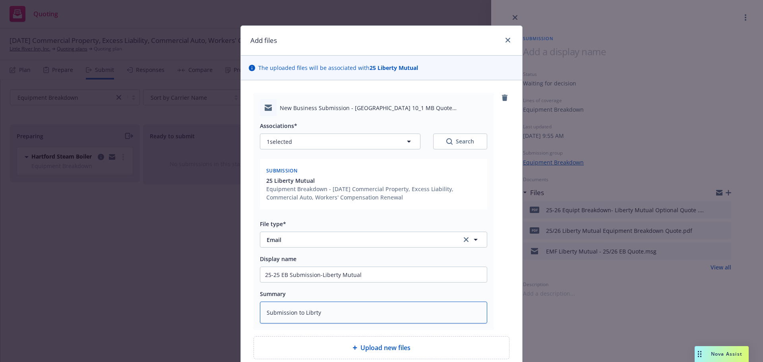
type textarea "x"
type textarea "Submission to Librty"
type textarea "x"
type textarea "Submission to Librty M"
type textarea "x"
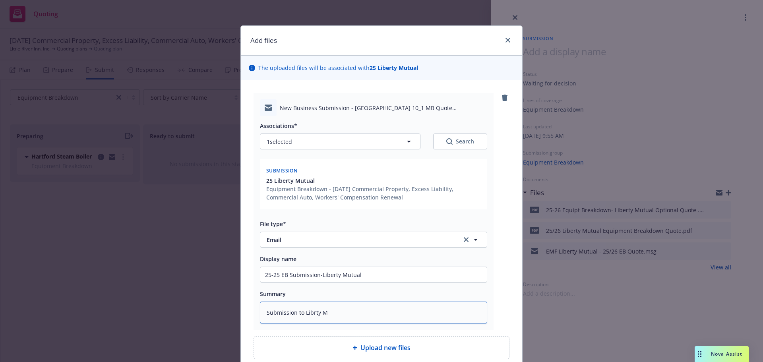
type textarea "Submission to Librty Mu"
type textarea "x"
type textarea "Submission to Librty Mur"
type textarea "x"
type textarea "Submission to Librty Murt"
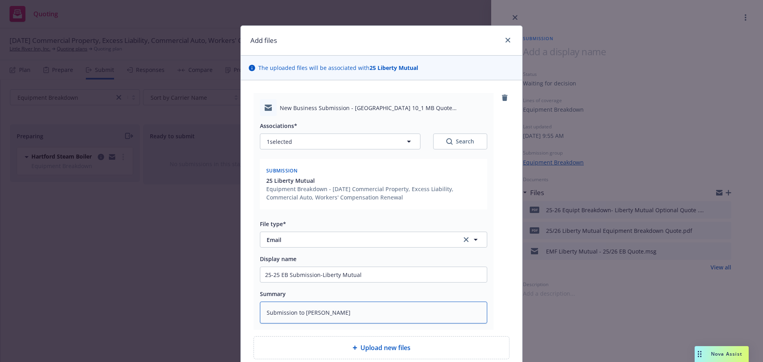
type textarea "x"
type textarea "Submission to Librty Murtu"
type textarea "x"
type textarea "Submission to Librty Murtua"
type textarea "x"
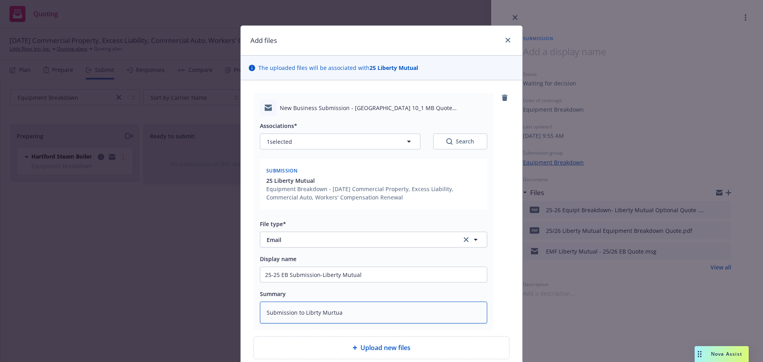
type textarea "Submission to Librty Murtual"
type textarea "x"
type textarea "Submission to Librty Murtua"
type textarea "x"
type textarea "Submission to Librty Murtu"
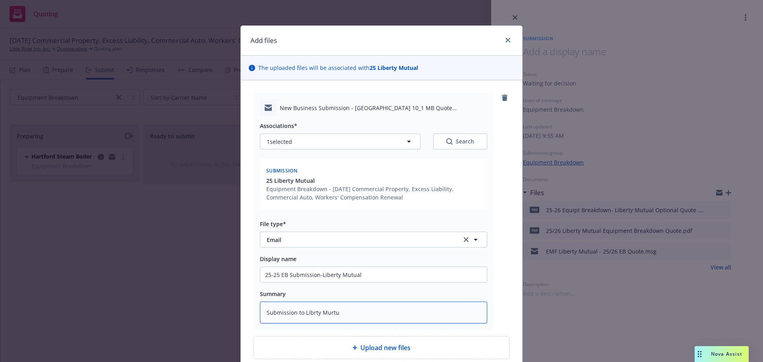
type textarea "x"
type textarea "Submission to Librty Murt"
type textarea "x"
type textarea "Submission to Librty Mur"
type textarea "x"
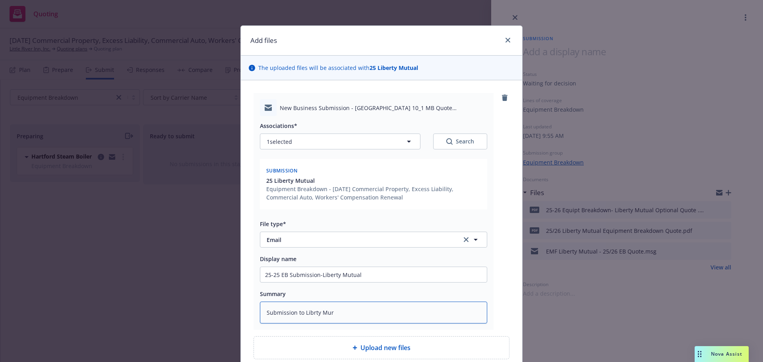
type textarea "Submission to Librty Mu"
type textarea "x"
type textarea "Submission to Librty M"
type textarea "x"
type textarea "Submission to Librty"
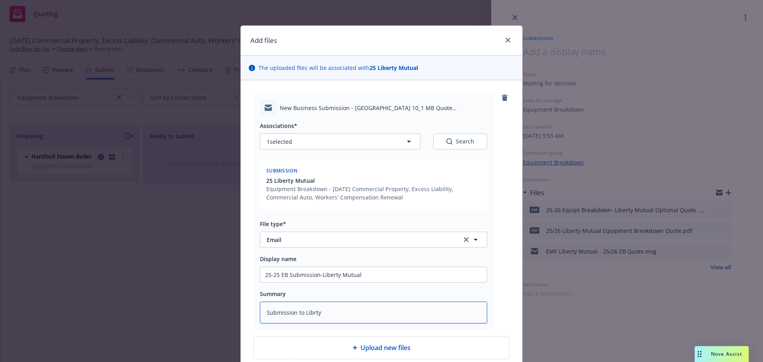
type textarea "x"
type textarea "Submission to Librty"
type textarea "x"
type textarea "Submission to Librt"
type textarea "x"
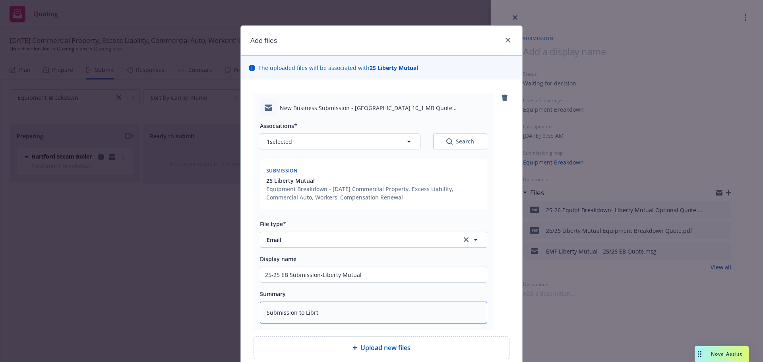
type textarea "Submission to Libr"
type textarea "x"
type textarea "Submission to Lib"
type textarea "x"
type textarea "Submission to Libe"
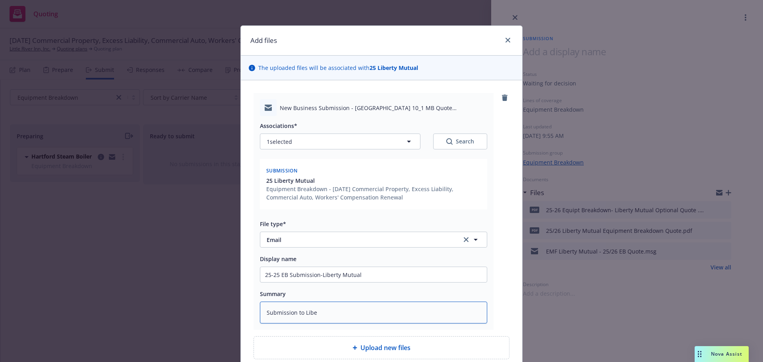
type textarea "x"
type textarea "Submission to Liber"
type textarea "x"
type textarea "Submission to Libert"
type textarea "x"
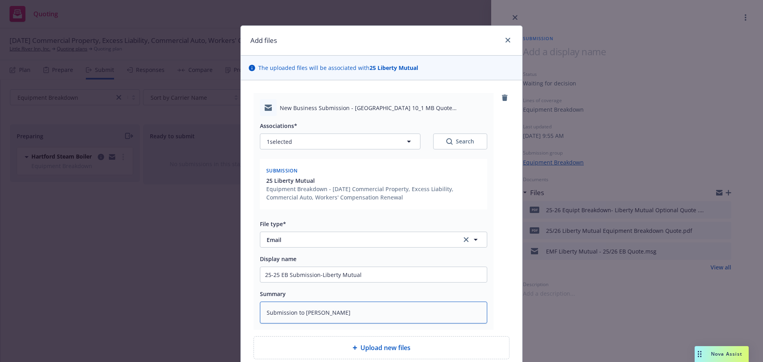
type textarea "Submission to Liberty"
type textarea "x"
type textarea "Submission to Liberty"
type textarea "x"
type textarea "Submission to Liberty M"
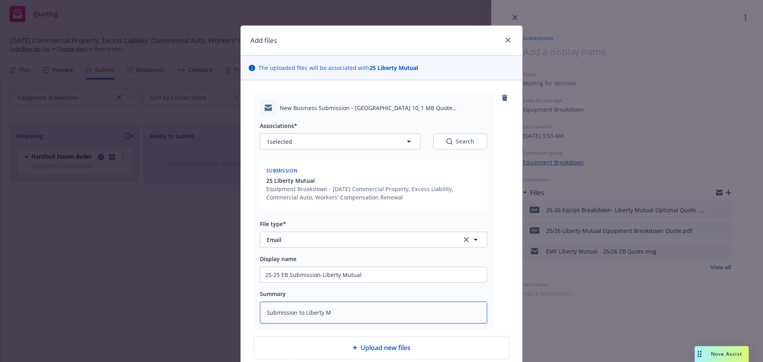
type textarea "x"
type textarea "Submission to Liberty Mu"
type textarea "x"
type textarea "Submission to Liberty Mut"
type textarea "x"
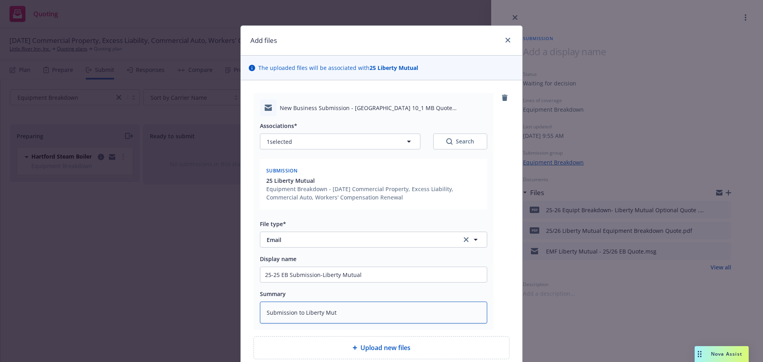
type textarea "Submission to Liberty Mutu"
type textarea "x"
type textarea "Submission to Liberty Mutua"
type textarea "x"
type textarea "Submission to Liberty Mutual"
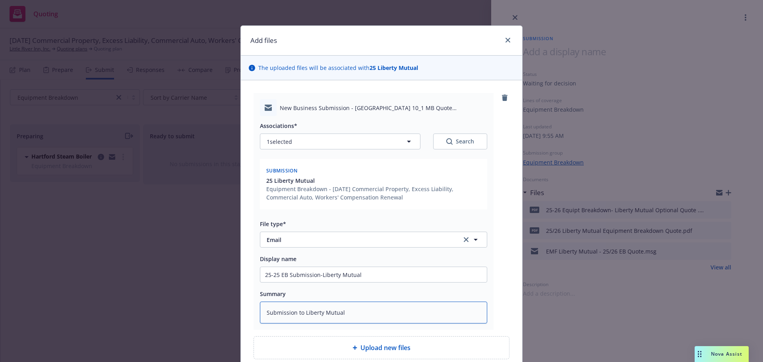
type textarea "x"
type textarea "Submission to Liberty Mutual"
type textarea "x"
type textarea "Submission to Liberty Mutual a"
type textarea "x"
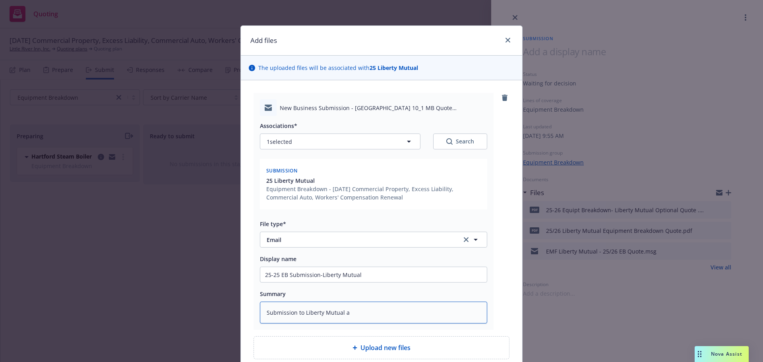
type textarea "Submission to Liberty Mutual as"
type textarea "x"
type textarea "Submission to Liberty Mutual as"
type textarea "x"
type textarea "Submission to Liberty Mutual as a"
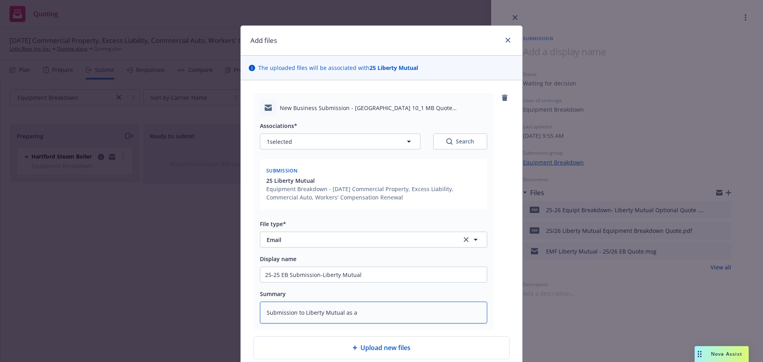
type textarea "x"
type textarea "Submission to Liberty Mutual as a"
type textarea "x"
type textarea "Submission to Liberty Mutual as a m"
type textarea "x"
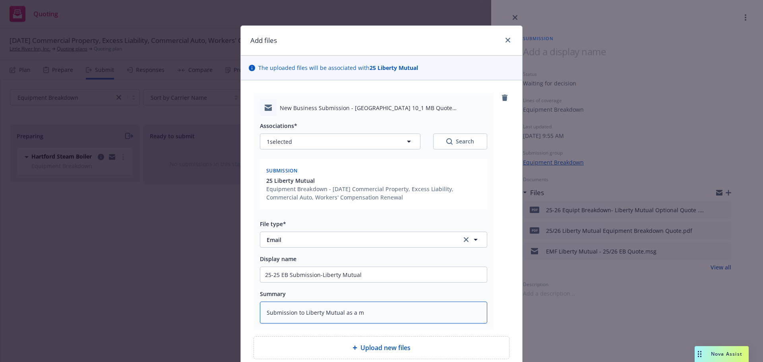
type textarea "Submission to Liberty Mutual as a ma"
type textarea "x"
type textarea "Submission to Liberty Mutual as a mar"
type textarea "x"
type textarea "Submission to Liberty Mutual as a mark"
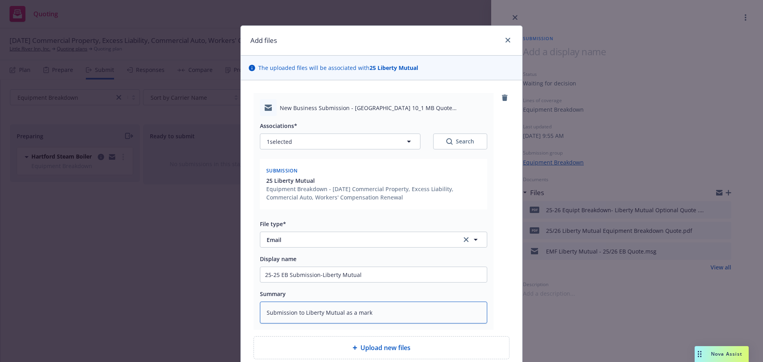
type textarea "x"
type textarea "Submission to Liberty Mutual as a marke"
type textarea "x"
type textarea "Submission to Liberty Mutual as a market"
type textarea "x"
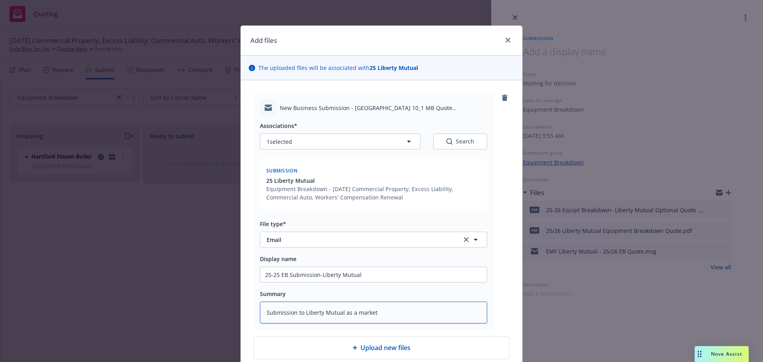
type textarea "Submission to Liberty Mutual as a market"
type textarea "x"
type textarea "Submission to Liberty Mutual as a market a"
type textarea "x"
type textarea "Submission to Liberty Mutual as a market al"
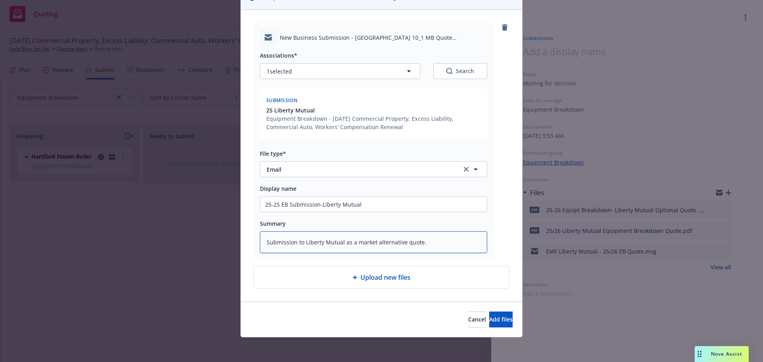
scroll to position [71, 0]
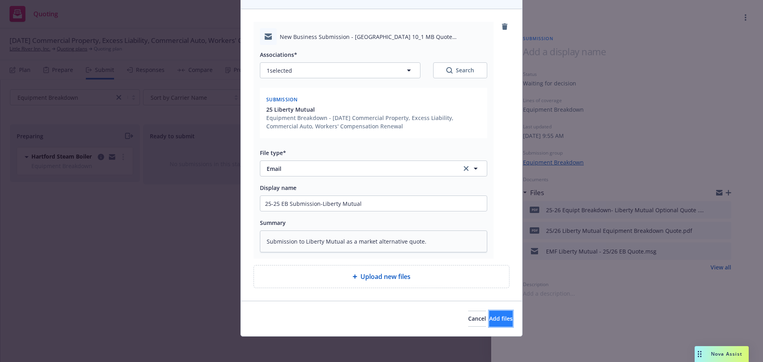
click at [489, 320] on span "Add files" at bounding box center [500, 319] width 23 height 8
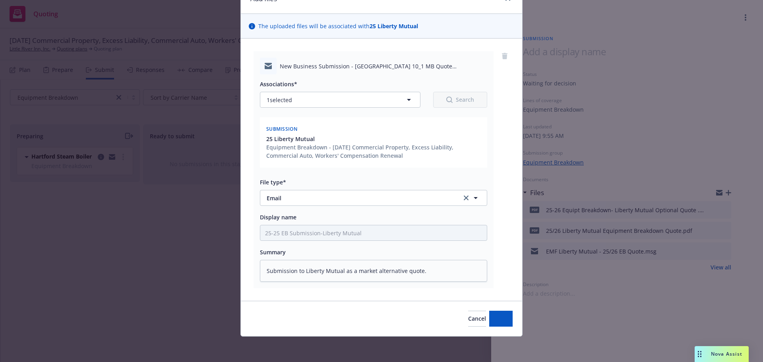
scroll to position [42, 0]
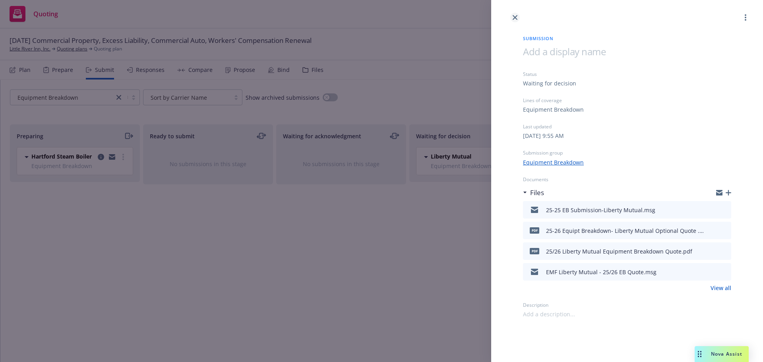
click at [513, 20] on link "close" at bounding box center [515, 18] width 10 height 10
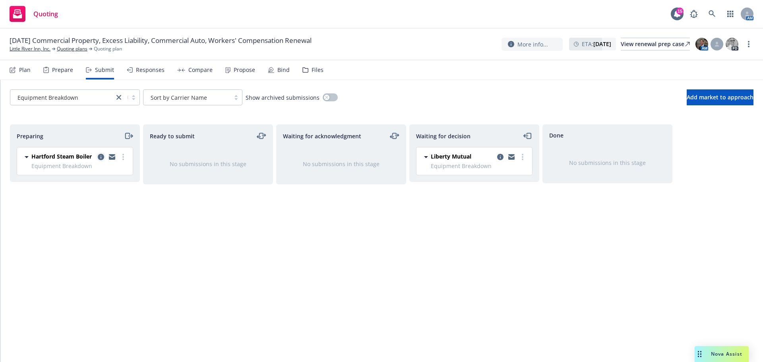
click at [101, 157] on icon "copy logging email" at bounding box center [101, 157] width 6 height 6
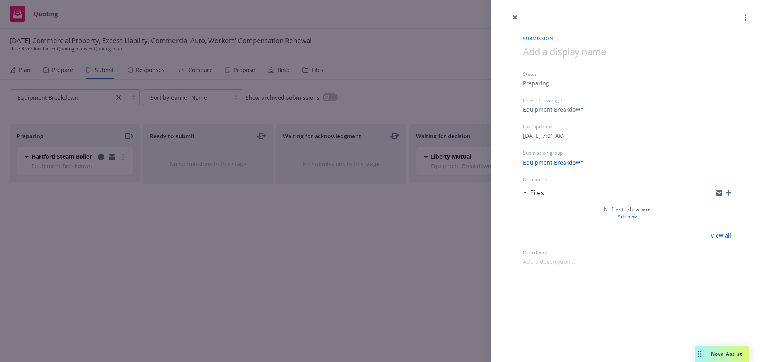
click at [727, 194] on icon "button" at bounding box center [729, 193] width 6 height 6
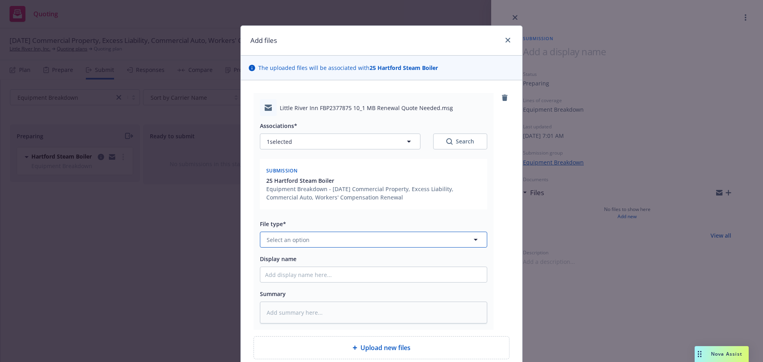
click at [471, 236] on icon "button" at bounding box center [476, 240] width 10 height 10
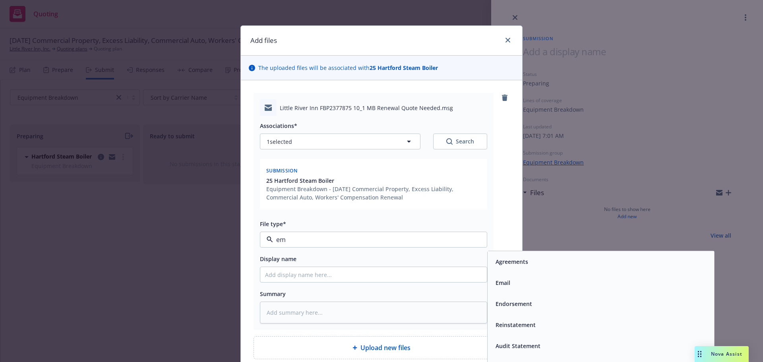
click at [523, 290] on div "Email" at bounding box center [601, 282] width 226 height 21
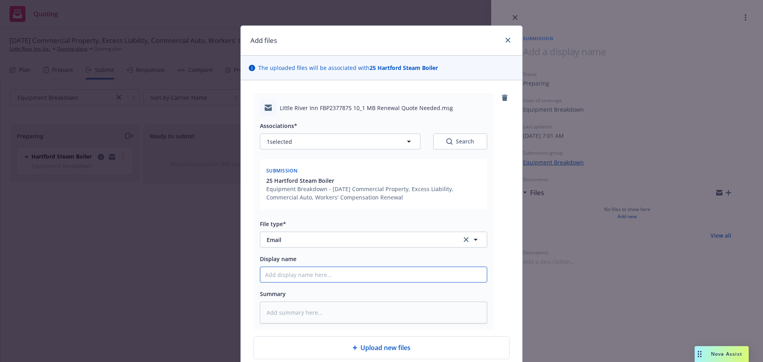
click at [285, 274] on input "Display name" at bounding box center [373, 274] width 226 height 15
drag, startPoint x: 285, startPoint y: 274, endPoint x: 265, endPoint y: 315, distance: 45.7
click at [265, 315] on textarea at bounding box center [373, 313] width 227 height 22
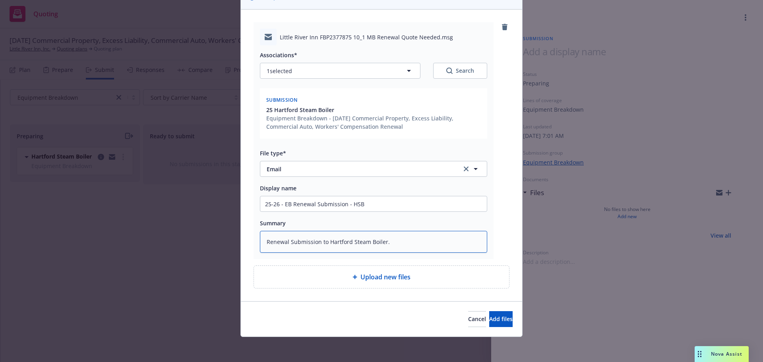
scroll to position [71, 0]
click at [489, 319] on span "Add files" at bounding box center [500, 319] width 23 height 8
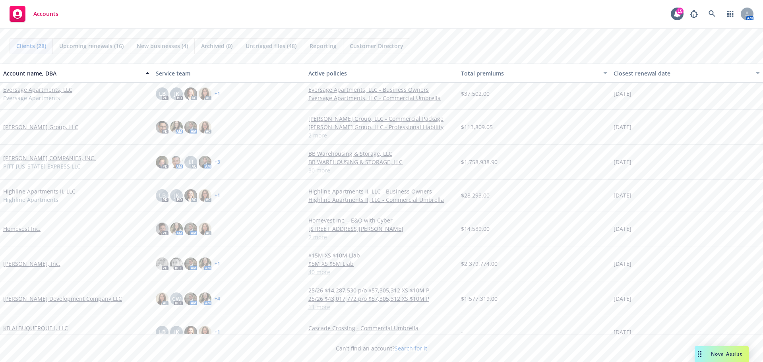
scroll to position [238, 0]
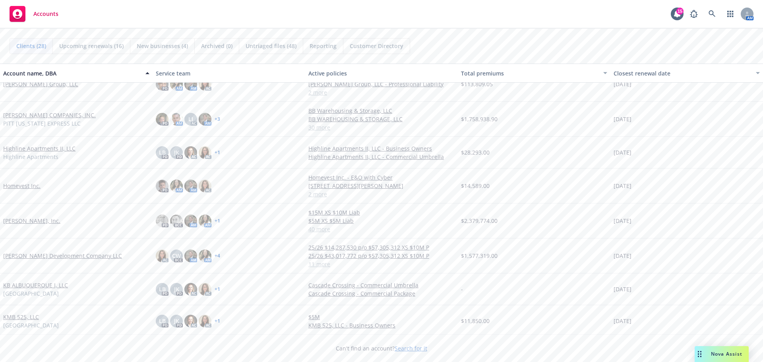
click at [55, 254] on link "[PERSON_NAME] Development Company LLC" at bounding box center [62, 256] width 119 height 8
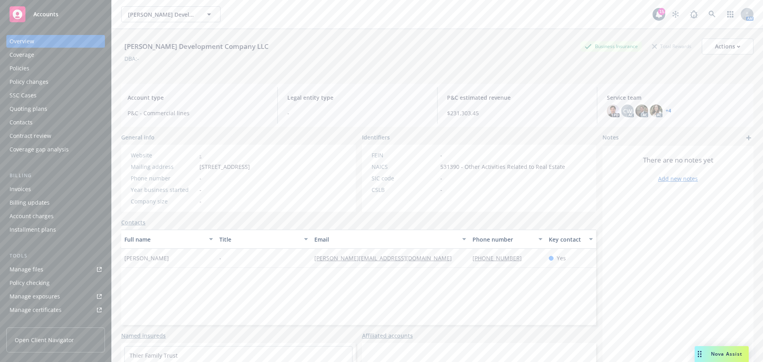
click at [30, 68] on div "Policies" at bounding box center [56, 68] width 92 height 13
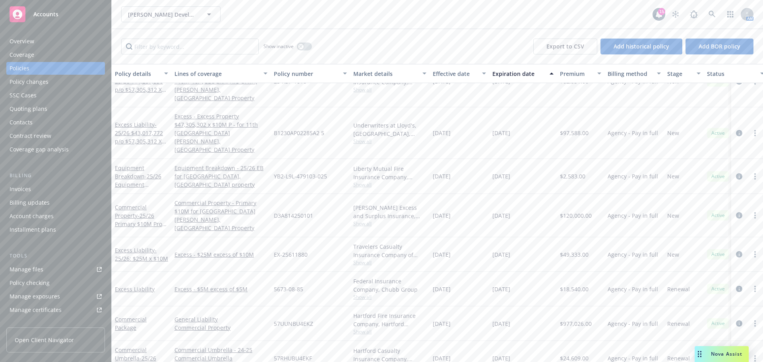
scroll to position [176, 0]
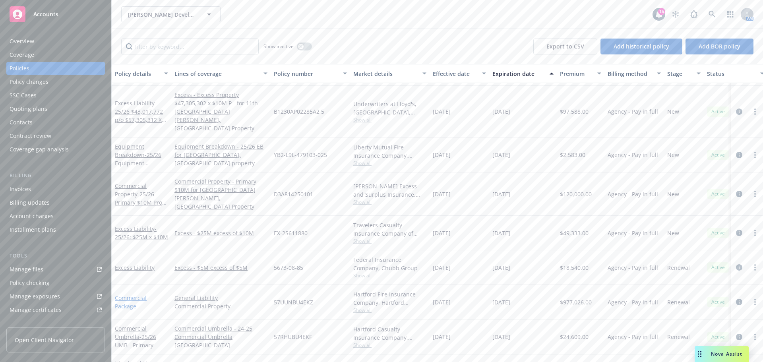
click at [141, 294] on link "Commercial Package" at bounding box center [131, 302] width 32 height 16
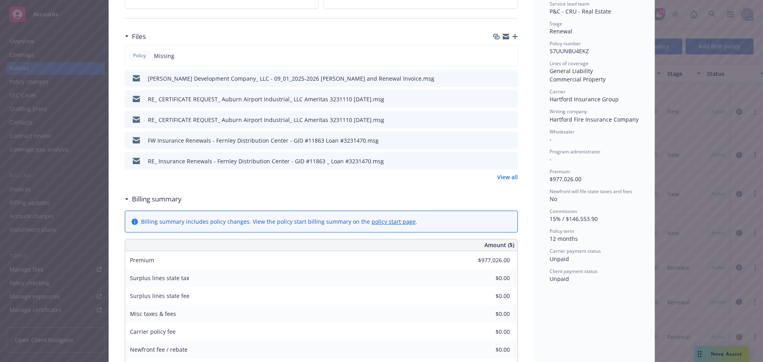
scroll to position [199, 0]
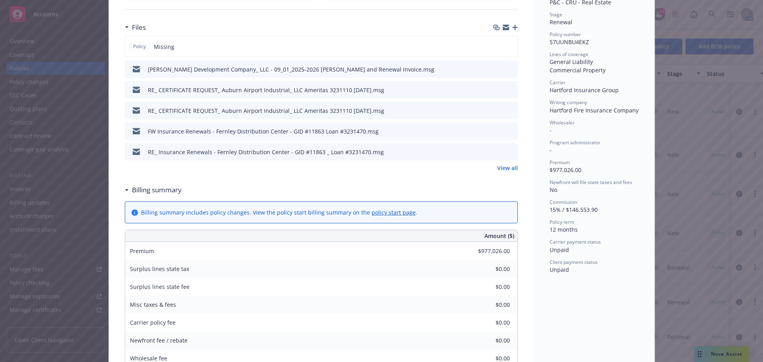
click at [499, 168] on link "View all" at bounding box center [507, 168] width 21 height 8
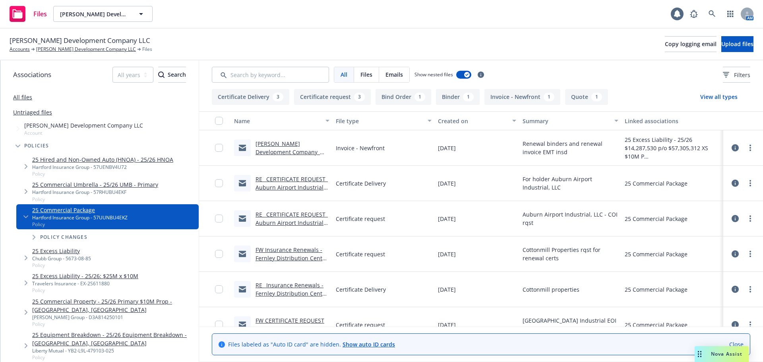
scroll to position [153, 0]
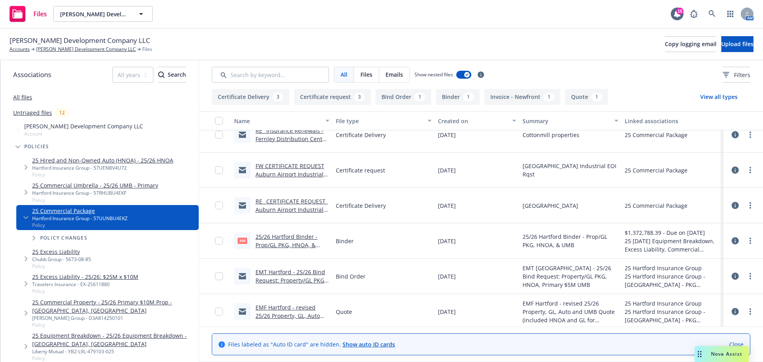
click at [290, 242] on link "25/26 Hartford Binder - Prop/GL PKG, HNOA, & UMB.pdf" at bounding box center [287, 245] width 62 height 24
click at [217, 244] on input "checkbox" at bounding box center [219, 241] width 8 height 8
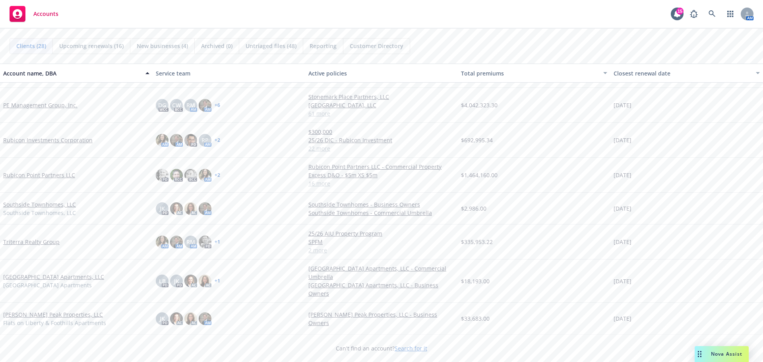
scroll to position [658, 0]
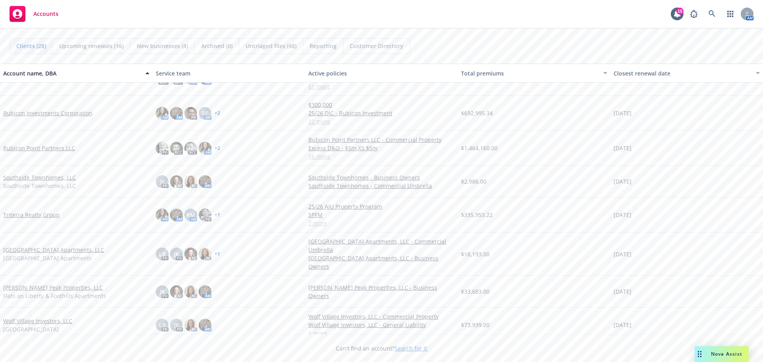
click at [23, 215] on link "Triterra Realty Group" at bounding box center [31, 215] width 56 height 8
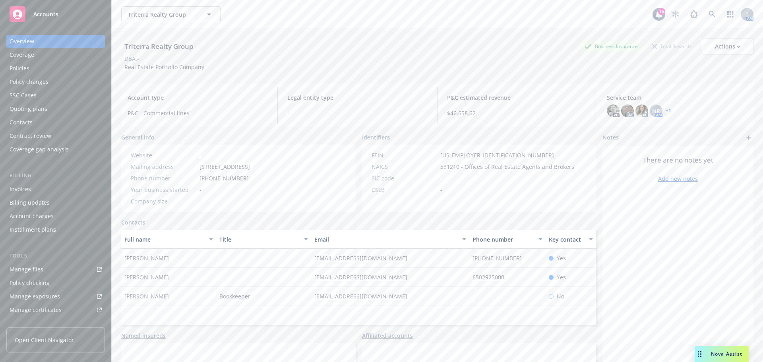
click at [33, 70] on div "Policies" at bounding box center [56, 68] width 92 height 13
